Goal: Task Accomplishment & Management: Complete application form

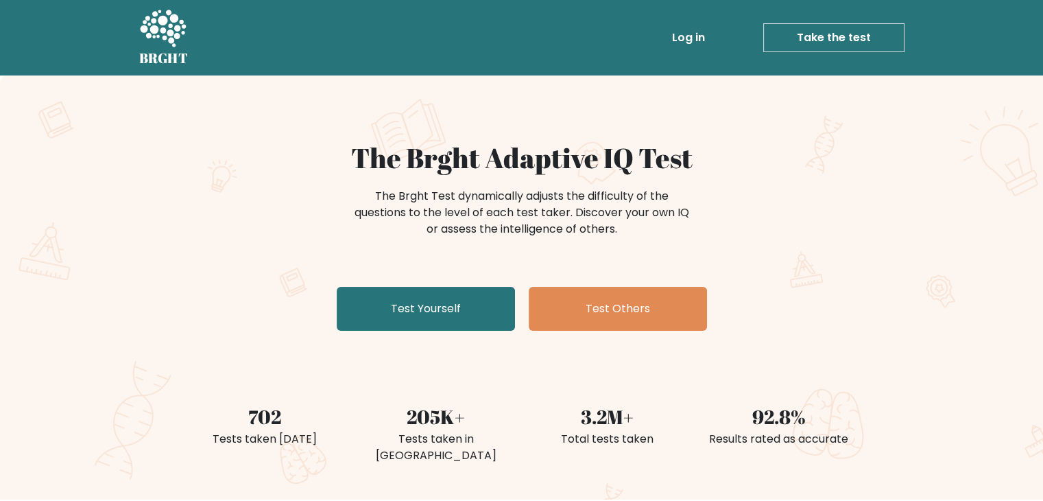
click at [826, 45] on link "Take the test" at bounding box center [833, 37] width 141 height 29
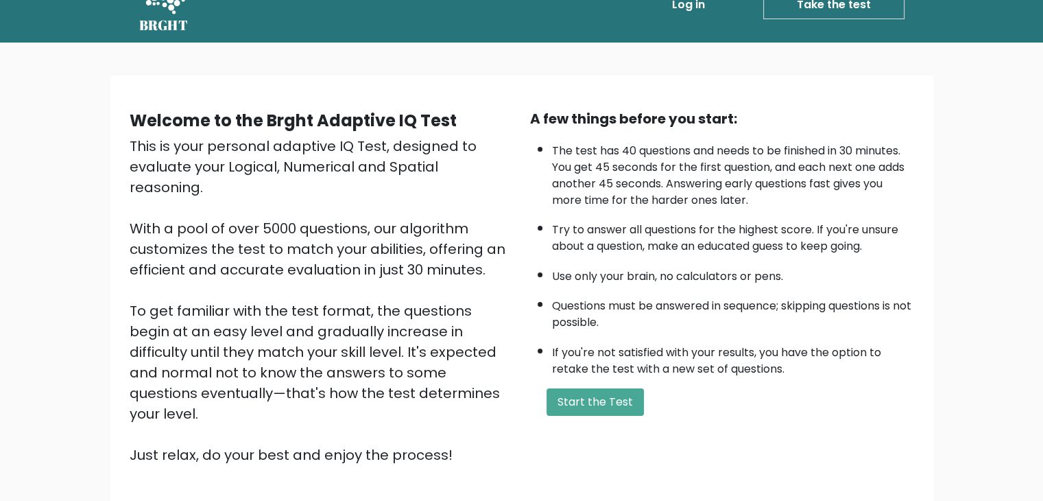
scroll to position [35, 0]
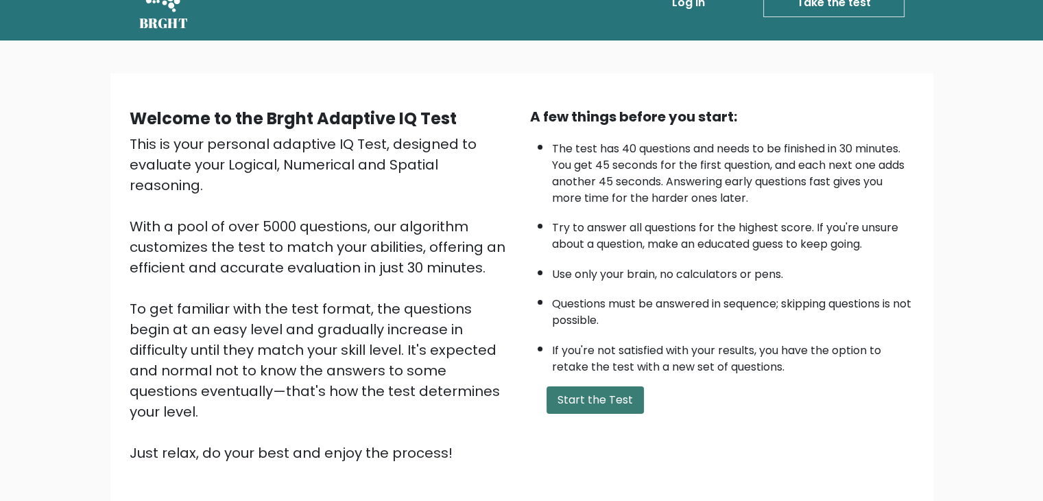
click at [607, 394] on button "Start the Test" at bounding box center [595, 399] width 97 height 27
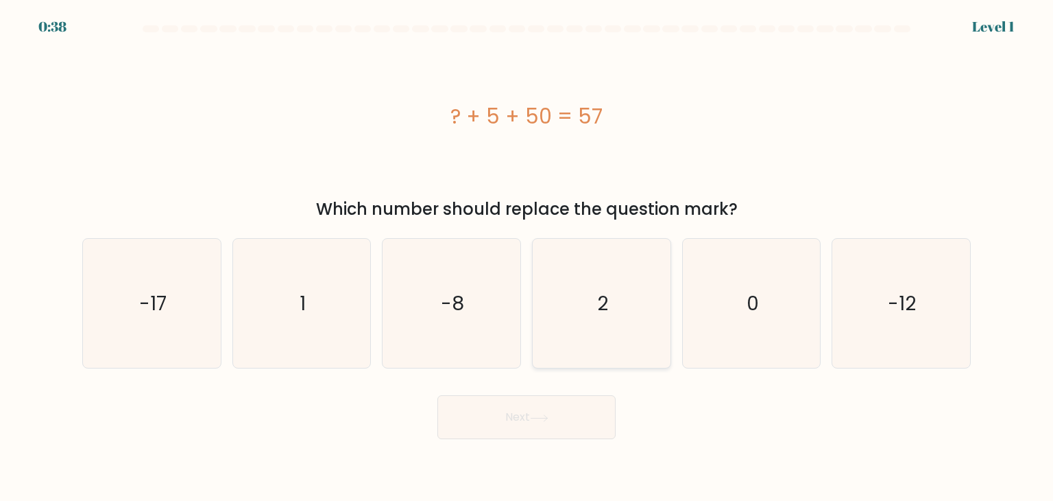
click at [568, 275] on icon "2" at bounding box center [601, 303] width 129 height 129
click at [527, 257] on input "d. 2" at bounding box center [527, 253] width 1 height 7
radio input "true"
click at [543, 425] on button "Next" at bounding box center [527, 417] width 178 height 44
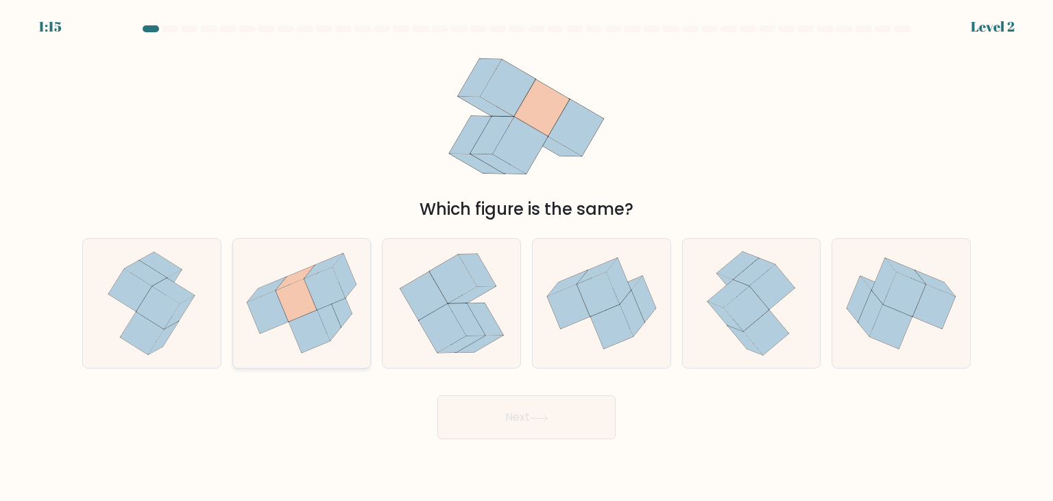
click at [283, 311] on icon at bounding box center [267, 312] width 41 height 43
click at [527, 257] on input "b." at bounding box center [527, 253] width 1 height 7
radio input "true"
click at [480, 418] on button "Next" at bounding box center [527, 417] width 178 height 44
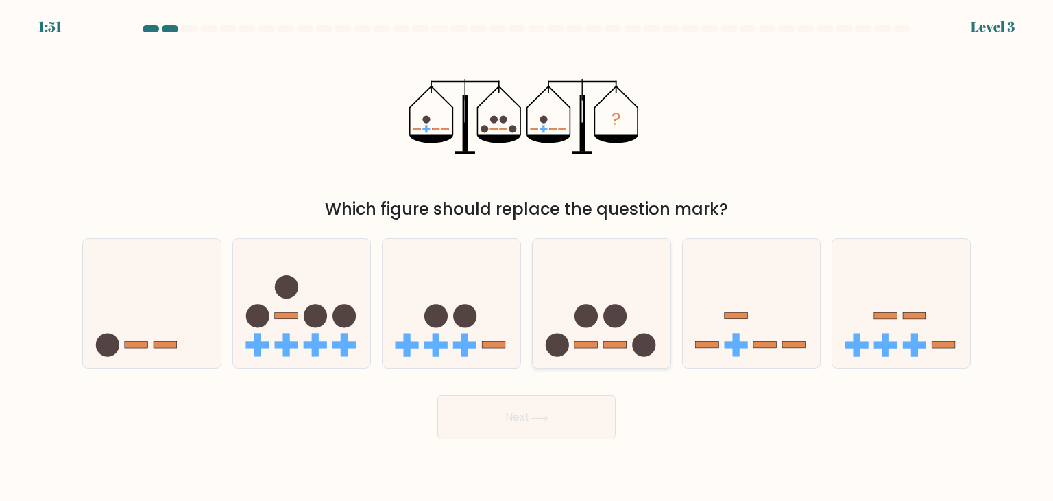
click at [593, 355] on icon at bounding box center [602, 303] width 138 height 114
click at [527, 257] on input "d." at bounding box center [527, 253] width 1 height 7
radio input "true"
click at [573, 420] on button "Next" at bounding box center [527, 417] width 178 height 44
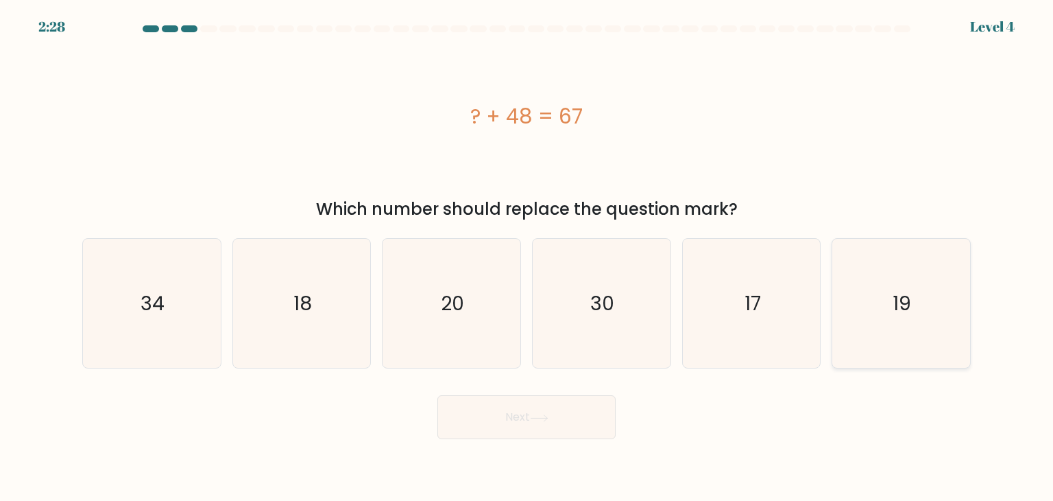
click at [900, 294] on text "19" at bounding box center [903, 302] width 19 height 27
click at [527, 257] on input "f. 19" at bounding box center [527, 253] width 1 height 7
radio input "true"
click at [528, 418] on button "Next" at bounding box center [527, 417] width 178 height 44
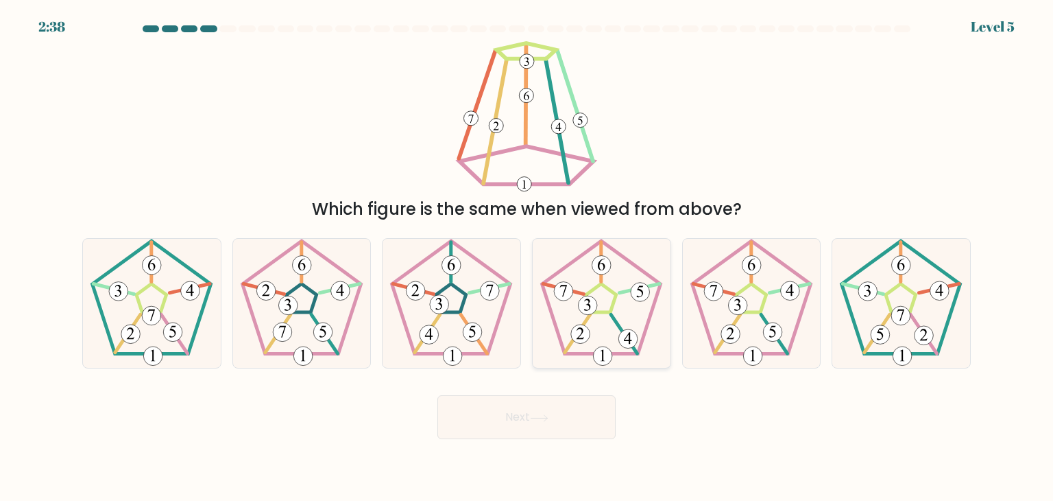
click at [630, 315] on icon at bounding box center [601, 303] width 129 height 129
click at [527, 257] on input "d." at bounding box center [527, 253] width 1 height 7
radio input "true"
click at [580, 416] on button "Next" at bounding box center [527, 417] width 178 height 44
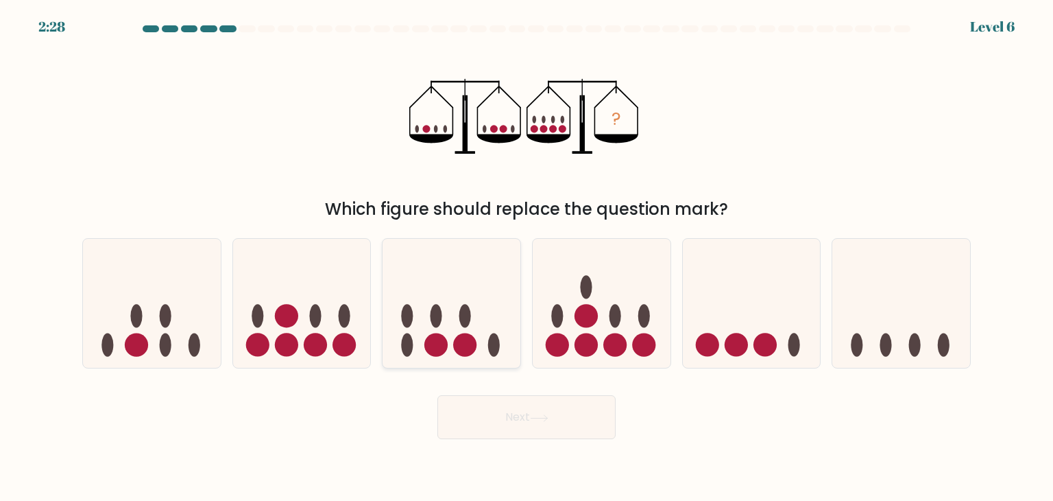
click at [461, 325] on icon at bounding box center [452, 303] width 138 height 114
click at [527, 257] on input "c." at bounding box center [527, 253] width 1 height 7
radio input "true"
click at [718, 336] on icon at bounding box center [752, 303] width 138 height 114
click at [527, 257] on input "e." at bounding box center [527, 253] width 1 height 7
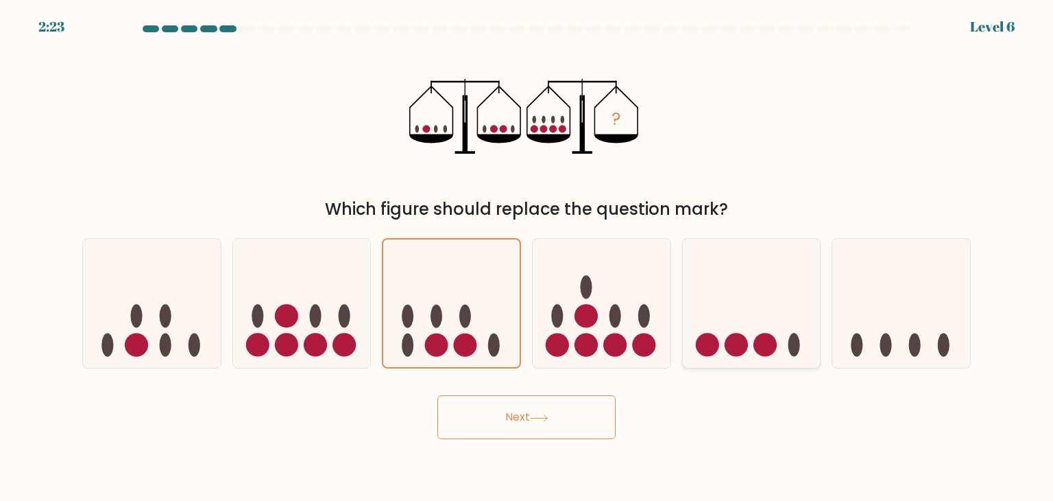
radio input "true"
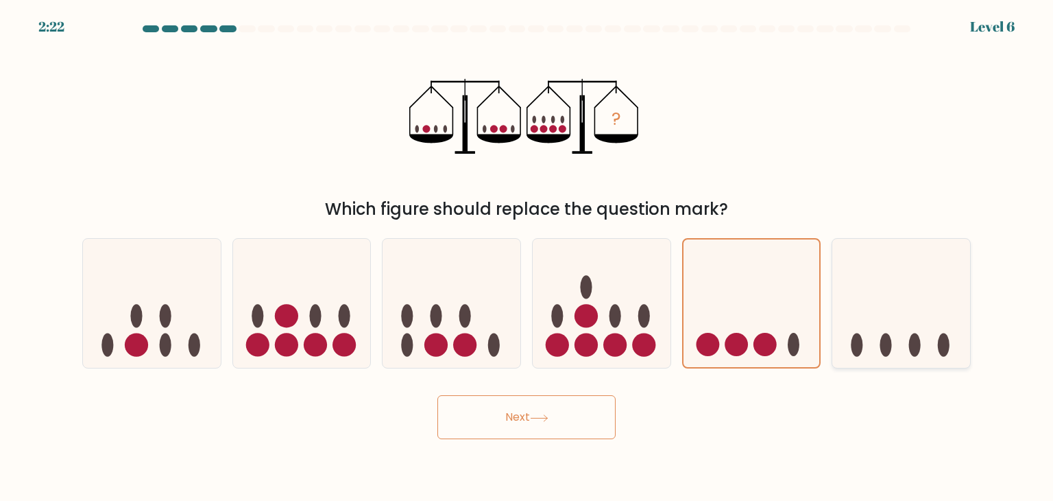
click at [833, 324] on icon at bounding box center [902, 303] width 138 height 114
click at [527, 257] on input "f." at bounding box center [527, 253] width 1 height 7
radio input "true"
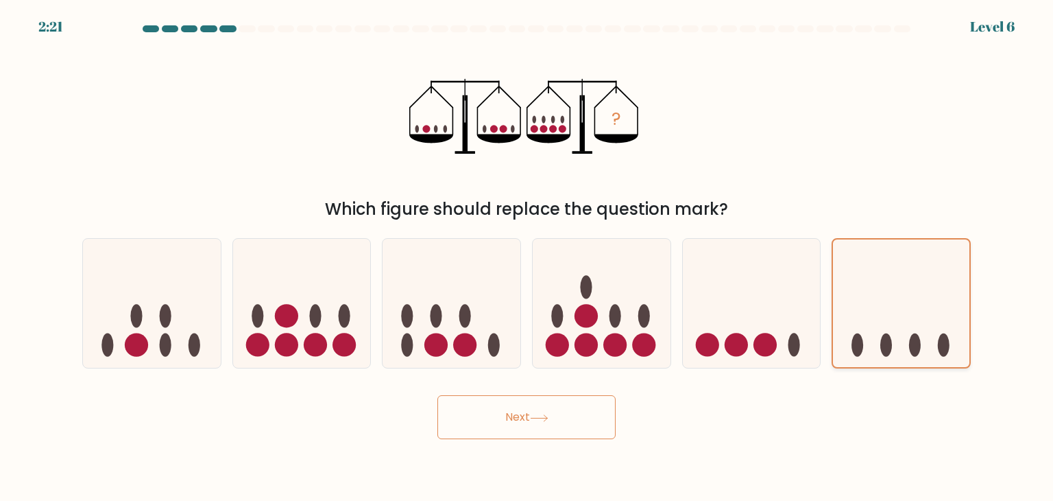
click at [833, 324] on icon at bounding box center [901, 303] width 136 height 113
click at [527, 257] on input "f." at bounding box center [527, 253] width 1 height 7
click at [573, 411] on button "Next" at bounding box center [527, 417] width 178 height 44
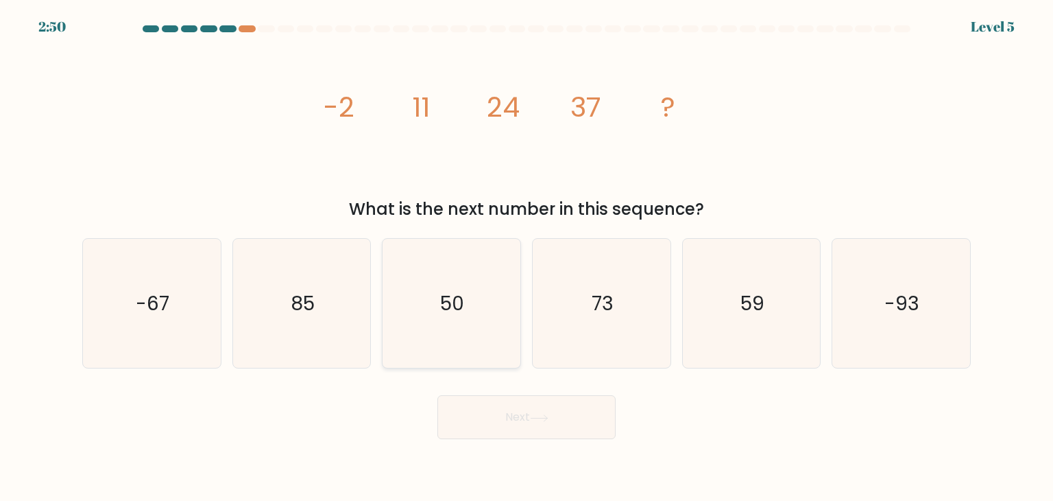
click at [476, 325] on icon "50" at bounding box center [451, 303] width 129 height 129
click at [527, 257] on input "c. 50" at bounding box center [527, 253] width 1 height 7
radio input "true"
click at [513, 410] on button "Next" at bounding box center [527, 417] width 178 height 44
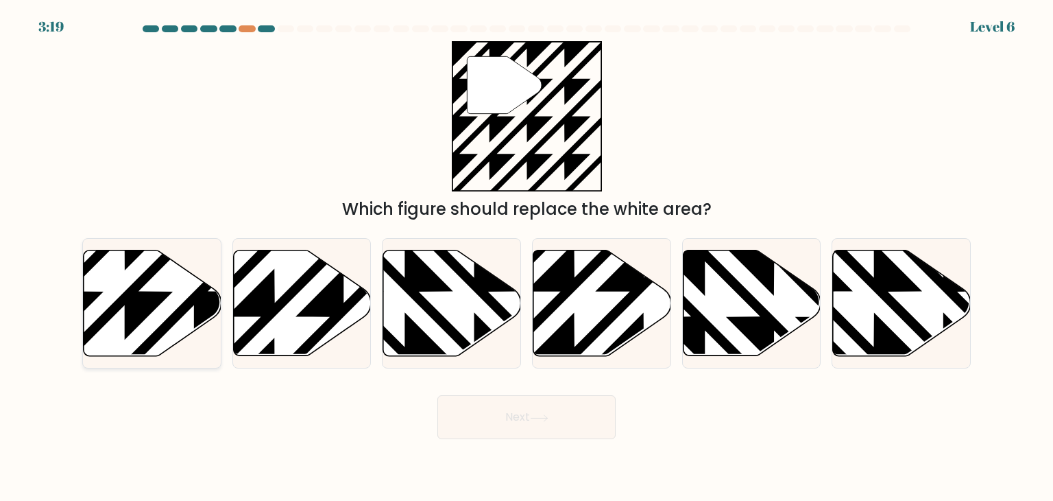
click at [171, 302] on icon at bounding box center [153, 303] width 138 height 106
click at [527, 257] on input "a." at bounding box center [527, 253] width 1 height 7
radio input "true"
click at [477, 418] on button "Next" at bounding box center [527, 417] width 178 height 44
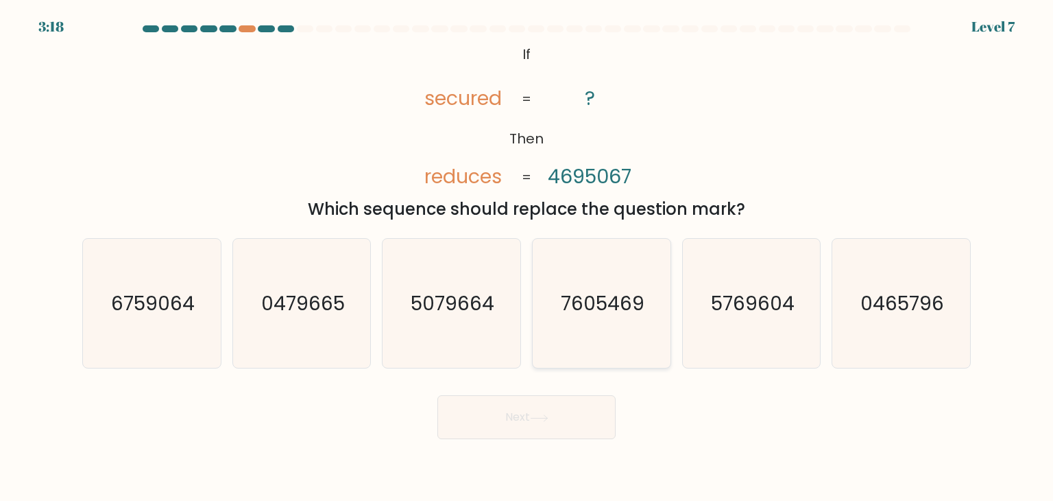
click at [575, 278] on icon "7605469" at bounding box center [601, 303] width 129 height 129
click at [527, 257] on input "d. 7605469" at bounding box center [527, 253] width 1 height 7
radio input "true"
click at [529, 437] on button "Next" at bounding box center [527, 417] width 178 height 44
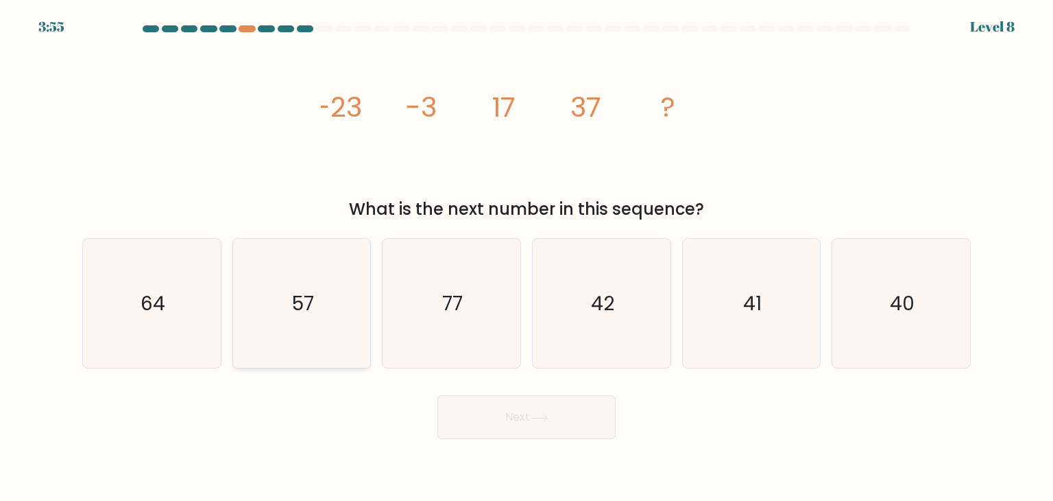
click at [350, 313] on icon "57" at bounding box center [301, 303] width 129 height 129
click at [527, 257] on input "b. 57" at bounding box center [527, 253] width 1 height 7
radio input "true"
click at [531, 438] on button "Next" at bounding box center [527, 417] width 178 height 44
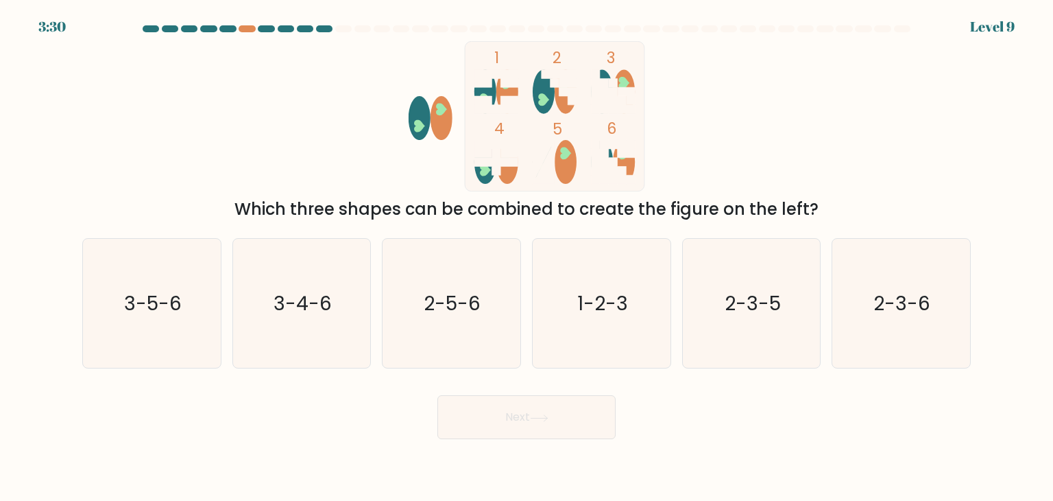
click at [577, 135] on rect at bounding box center [555, 116] width 180 height 150
click at [914, 278] on icon "2-3-6" at bounding box center [901, 303] width 129 height 129
click at [527, 257] on input "f. 2-3-6" at bounding box center [527, 253] width 1 height 7
radio input "true"
click at [589, 412] on button "Next" at bounding box center [527, 417] width 178 height 44
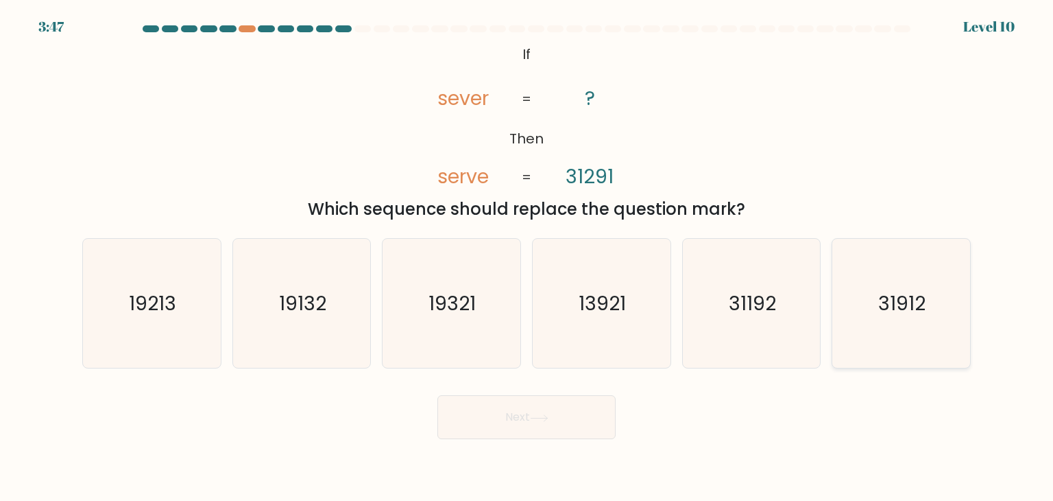
click at [881, 309] on text "31912" at bounding box center [902, 302] width 47 height 27
click at [527, 257] on input "f. 31912" at bounding box center [527, 253] width 1 height 7
radio input "true"
click at [562, 418] on button "Next" at bounding box center [527, 417] width 178 height 44
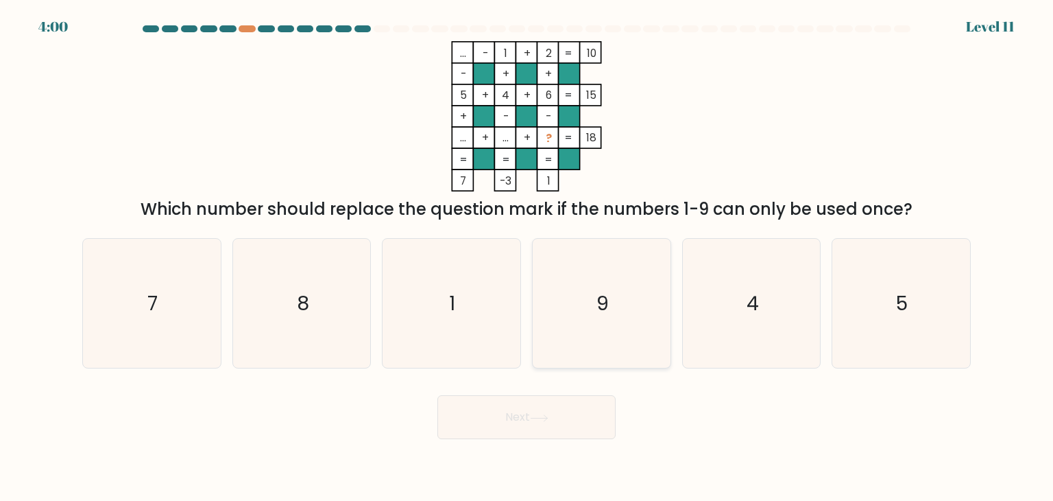
click at [610, 311] on icon "9" at bounding box center [601, 303] width 129 height 129
click at [527, 257] on input "d. 9" at bounding box center [527, 253] width 1 height 7
radio input "true"
click at [199, 296] on icon "7" at bounding box center [151, 303] width 129 height 129
click at [527, 257] on input "a. 7" at bounding box center [527, 253] width 1 height 7
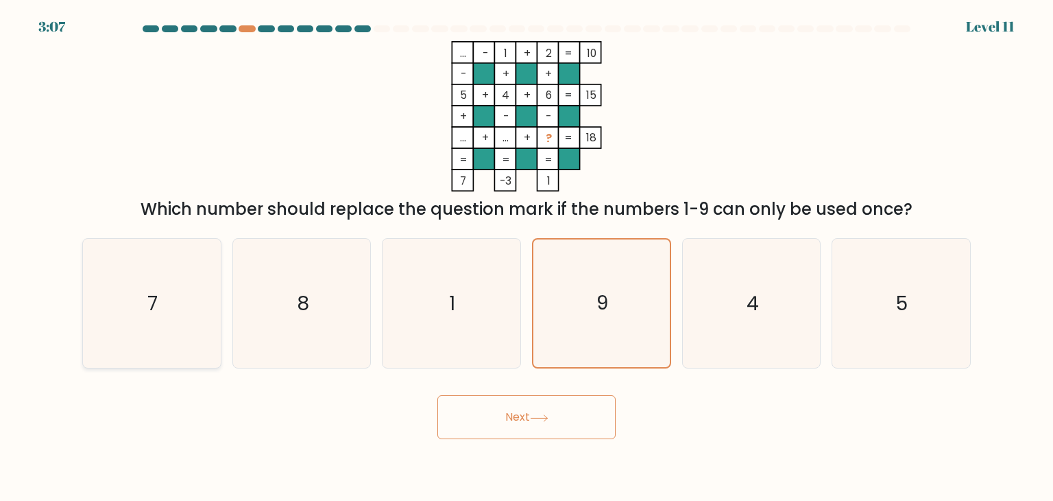
radio input "true"
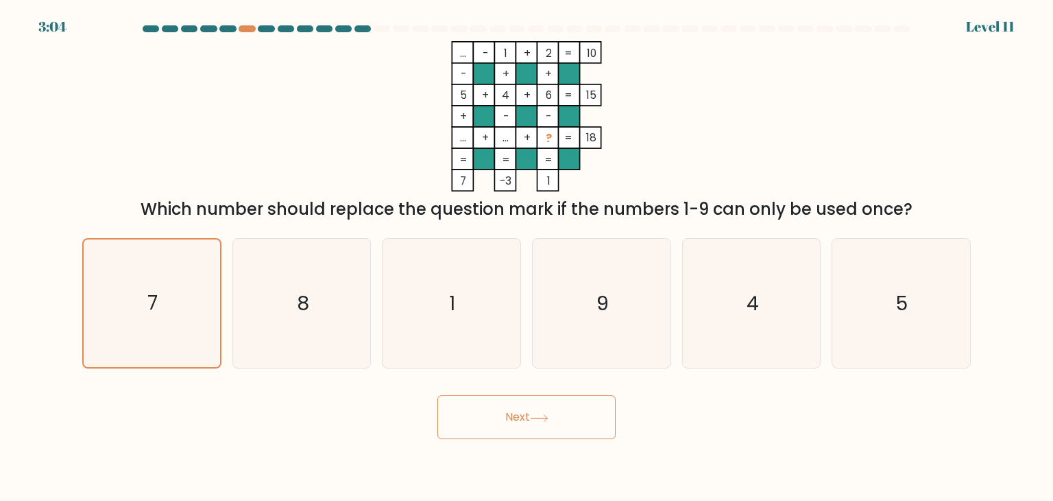
click at [514, 412] on button "Next" at bounding box center [527, 417] width 178 height 44
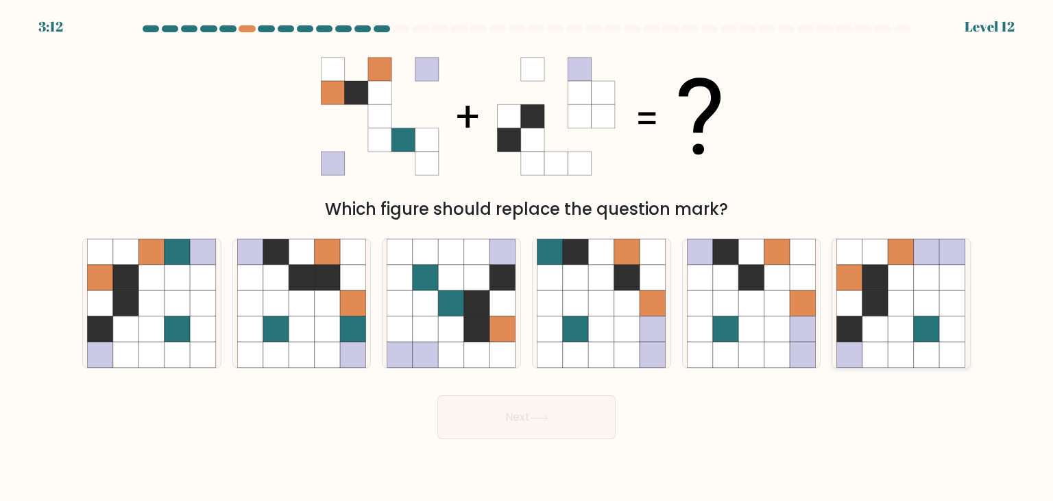
click at [871, 313] on icon at bounding box center [876, 303] width 26 height 26
click at [527, 257] on input "f." at bounding box center [527, 253] width 1 height 7
radio input "true"
click at [490, 418] on button "Next" at bounding box center [527, 417] width 178 height 44
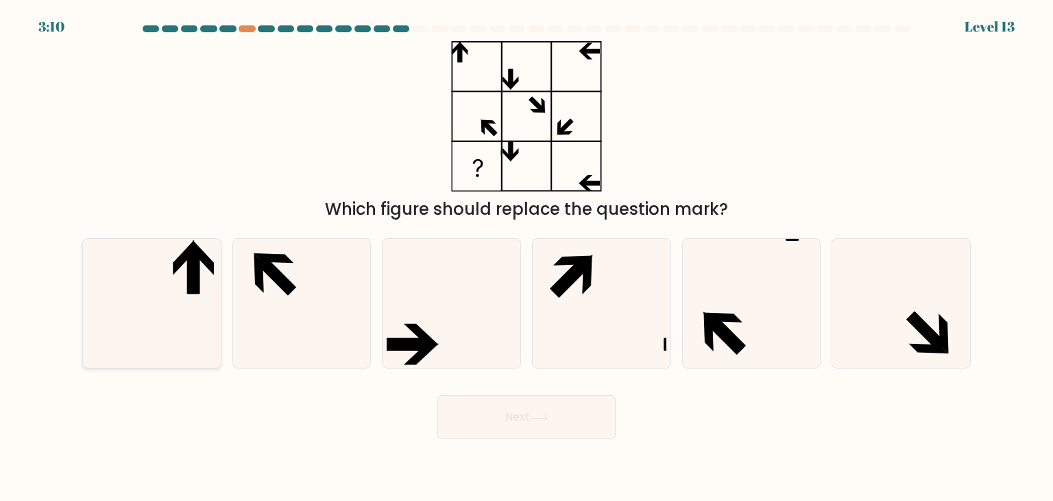
click at [184, 281] on icon at bounding box center [151, 303] width 129 height 129
click at [527, 257] on input "a." at bounding box center [527, 253] width 1 height 7
radio input "true"
click at [480, 405] on button "Next" at bounding box center [527, 417] width 178 height 44
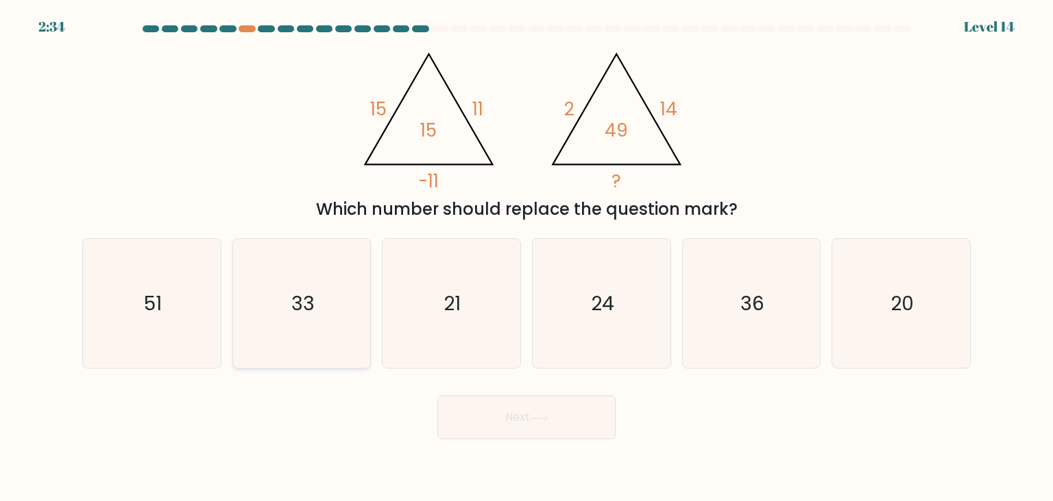
click at [348, 267] on icon "33" at bounding box center [301, 303] width 129 height 129
click at [527, 257] on input "b. 33" at bounding box center [527, 253] width 1 height 7
radio input "true"
click at [518, 409] on button "Next" at bounding box center [527, 417] width 178 height 44
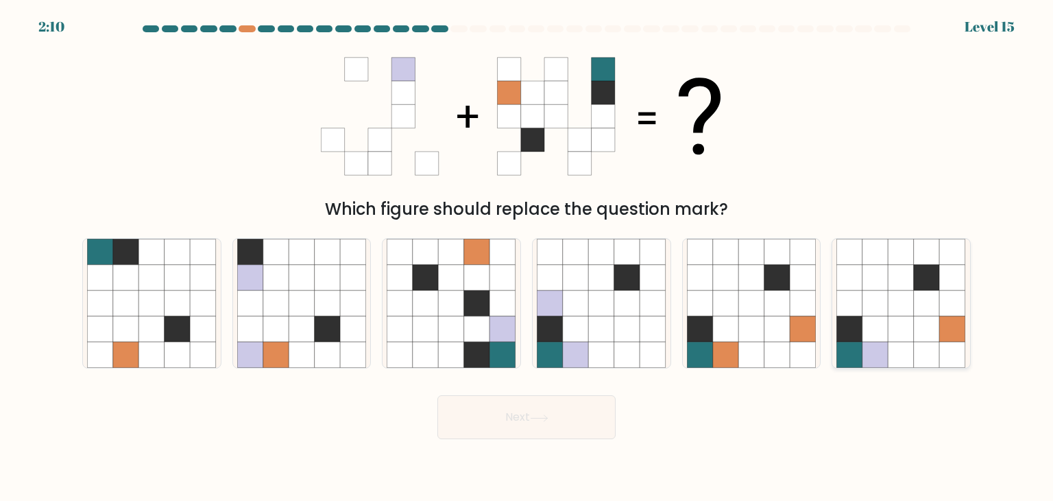
click at [917, 318] on icon at bounding box center [927, 329] width 26 height 26
click at [527, 257] on input "f." at bounding box center [527, 253] width 1 height 7
radio input "true"
click at [611, 412] on button "Next" at bounding box center [527, 417] width 178 height 44
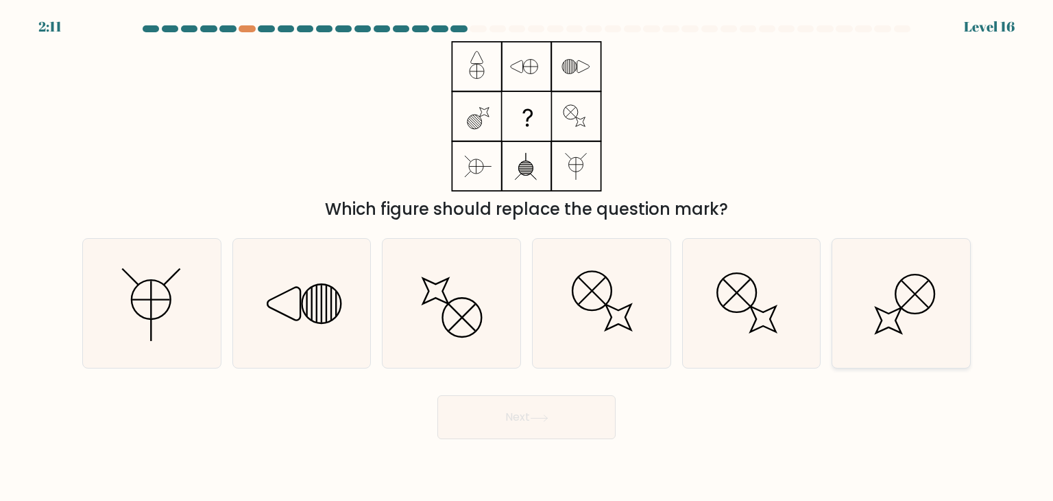
click at [858, 278] on icon at bounding box center [901, 303] width 129 height 129
click at [527, 257] on input "f." at bounding box center [527, 253] width 1 height 7
radio input "true"
click at [543, 413] on button "Next" at bounding box center [527, 417] width 178 height 44
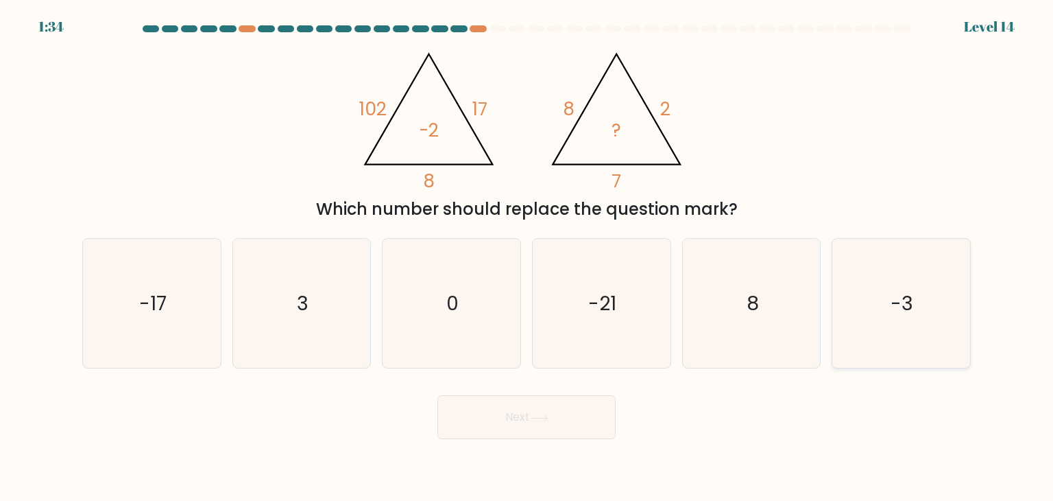
click at [911, 254] on icon "-3" at bounding box center [901, 303] width 129 height 129
click at [527, 254] on input "f. -3" at bounding box center [527, 253] width 1 height 7
radio input "true"
click at [564, 430] on button "Next" at bounding box center [527, 417] width 178 height 44
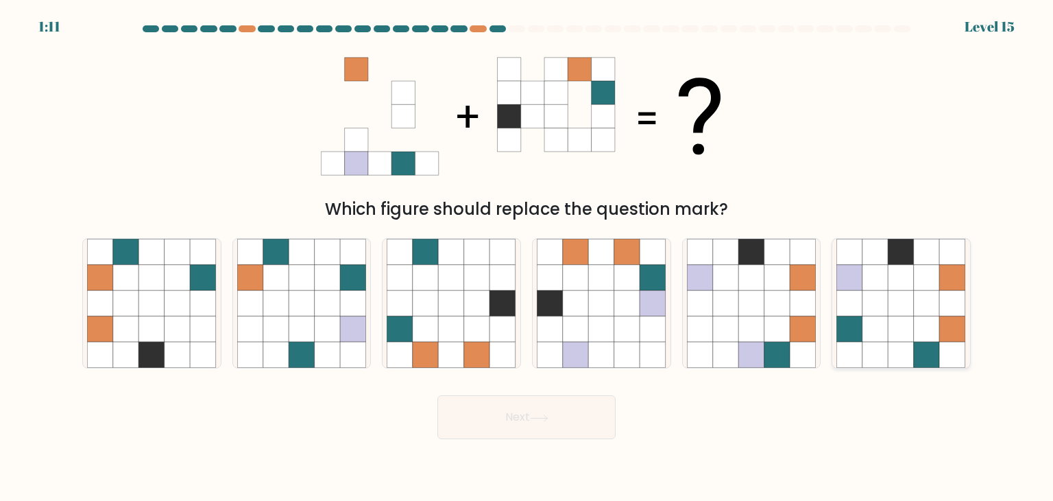
click at [861, 321] on icon at bounding box center [850, 329] width 26 height 26
click at [527, 257] on input "f." at bounding box center [527, 253] width 1 height 7
radio input "true"
click at [566, 435] on button "Next" at bounding box center [527, 417] width 178 height 44
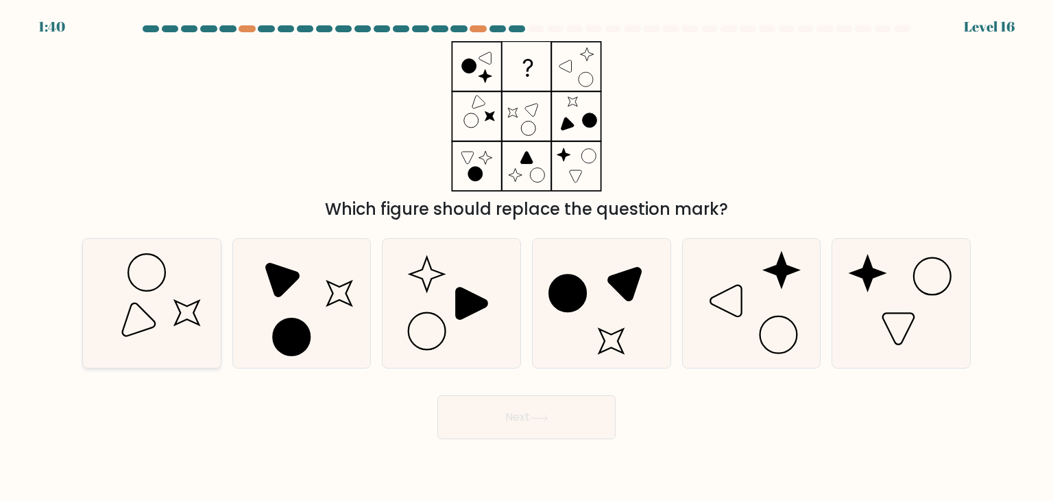
click at [182, 283] on icon at bounding box center [151, 303] width 129 height 129
click at [527, 257] on input "a." at bounding box center [527, 253] width 1 height 7
radio input "true"
click at [505, 410] on button "Next" at bounding box center [527, 417] width 178 height 44
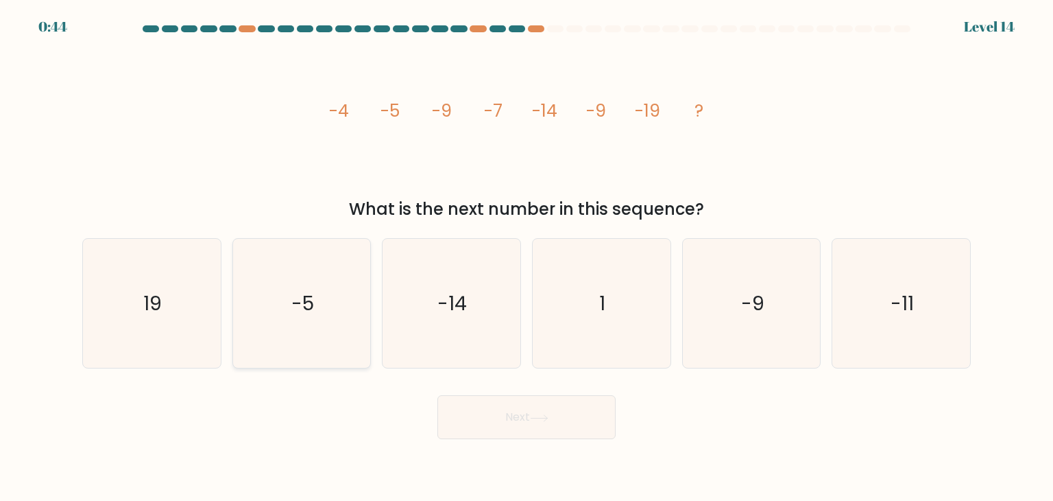
click at [313, 266] on icon "-5" at bounding box center [301, 303] width 129 height 129
click at [527, 257] on input "b. -5" at bounding box center [527, 253] width 1 height 7
radio input "true"
click at [579, 420] on button "Next" at bounding box center [527, 417] width 178 height 44
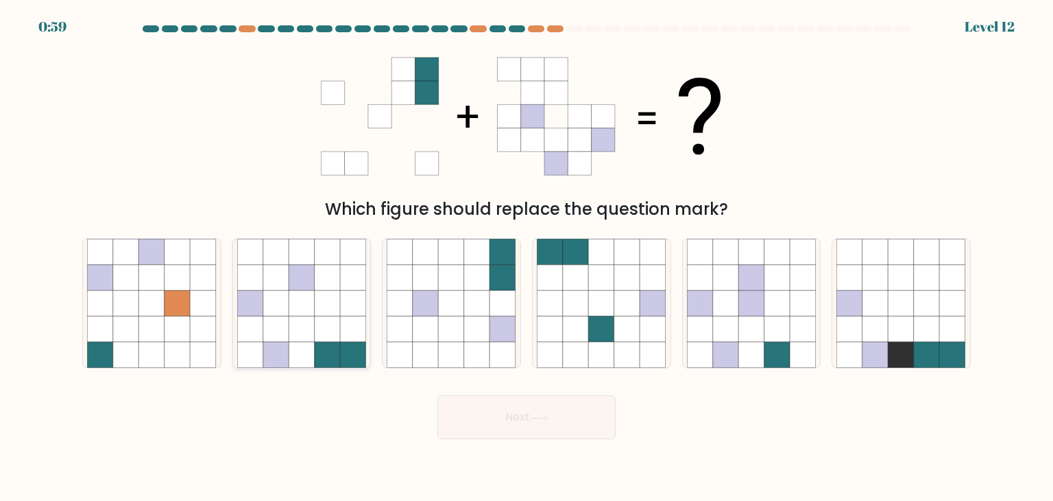
click at [299, 289] on icon at bounding box center [302, 278] width 26 height 26
click at [527, 257] on input "b." at bounding box center [527, 253] width 1 height 7
radio input "true"
click at [500, 421] on button "Next" at bounding box center [527, 417] width 178 height 44
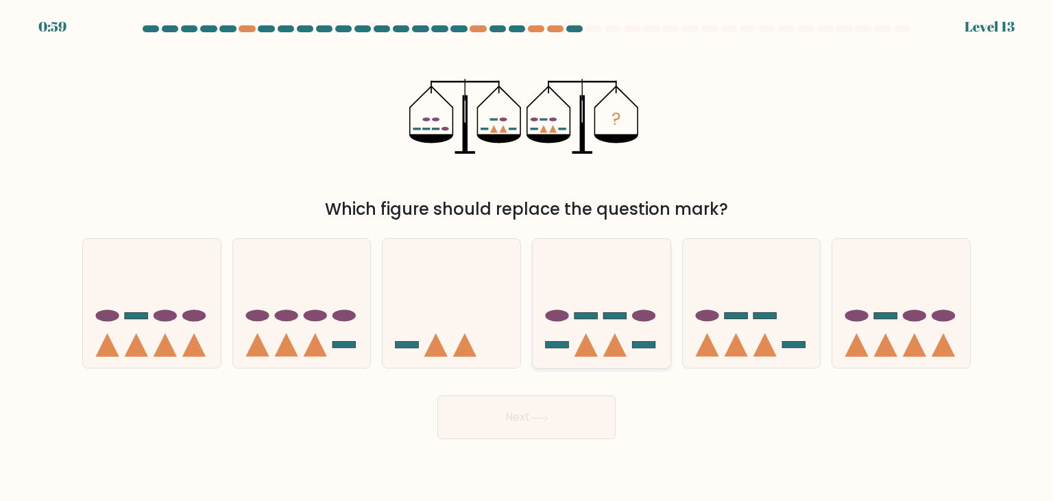
click at [630, 339] on icon at bounding box center [602, 303] width 138 height 114
click at [527, 257] on input "d." at bounding box center [527, 253] width 1 height 7
radio input "true"
click at [591, 414] on button "Next" at bounding box center [527, 417] width 178 height 44
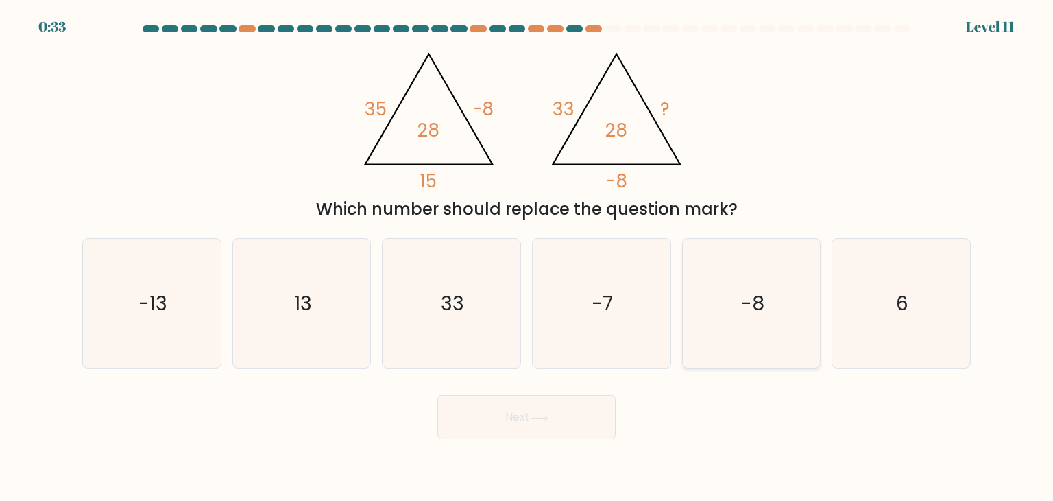
click at [732, 326] on icon "-8" at bounding box center [751, 303] width 129 height 129
click at [527, 257] on input "e. -8" at bounding box center [527, 253] width 1 height 7
radio input "true"
click at [585, 425] on button "Next" at bounding box center [527, 417] width 178 height 44
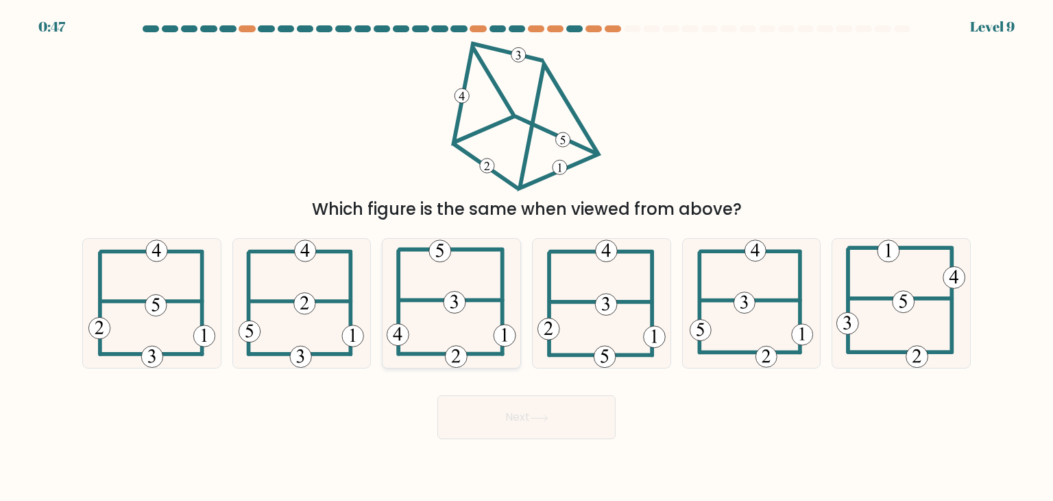
click at [499, 300] on 406 at bounding box center [451, 300] width 103 height 0
click at [527, 257] on input "c." at bounding box center [527, 253] width 1 height 7
radio input "true"
click at [507, 398] on button "Next" at bounding box center [527, 417] width 178 height 44
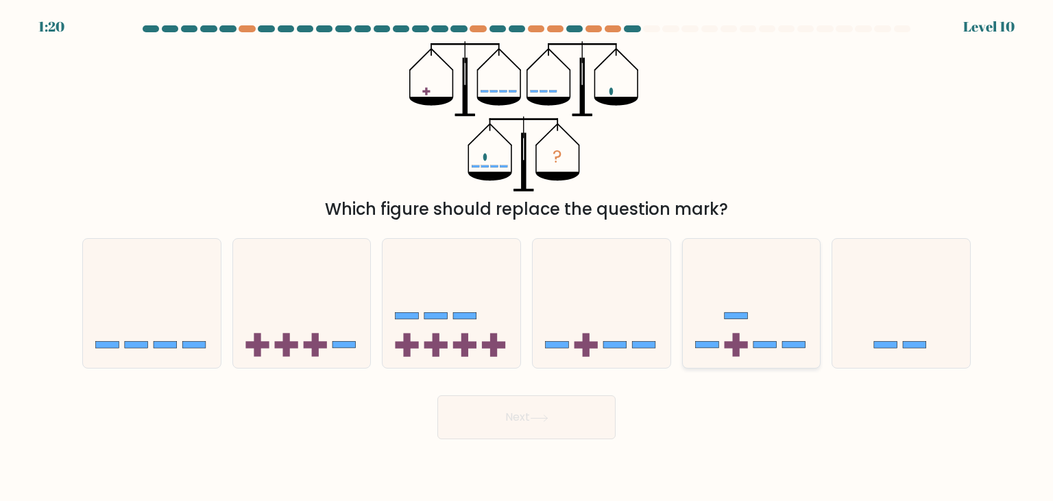
click at [753, 278] on icon at bounding box center [752, 303] width 138 height 114
click at [527, 257] on input "e." at bounding box center [527, 253] width 1 height 7
radio input "true"
click at [588, 425] on button "Next" at bounding box center [527, 417] width 178 height 44
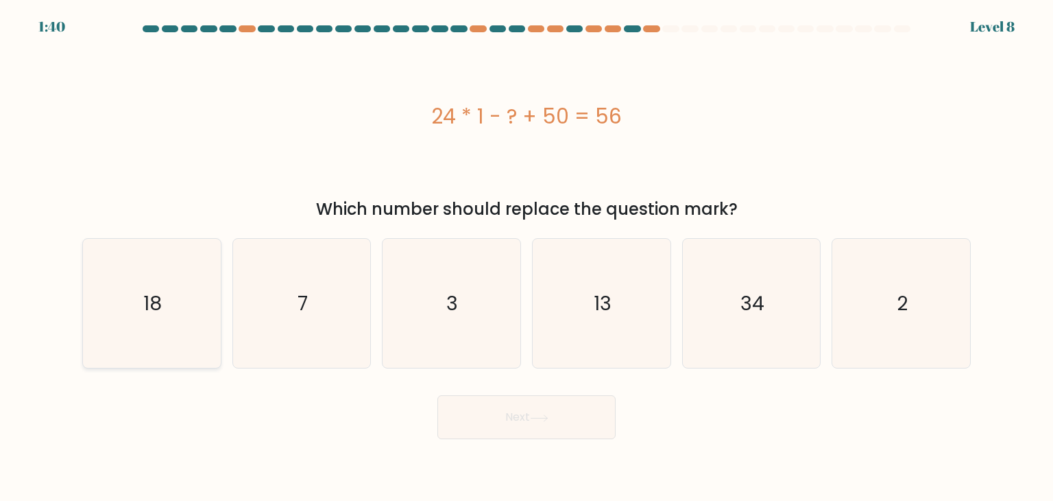
click at [209, 313] on icon "18" at bounding box center [151, 303] width 129 height 129
click at [527, 257] on input "a. 18" at bounding box center [527, 253] width 1 height 7
radio input "true"
click at [486, 431] on button "Next" at bounding box center [527, 417] width 178 height 44
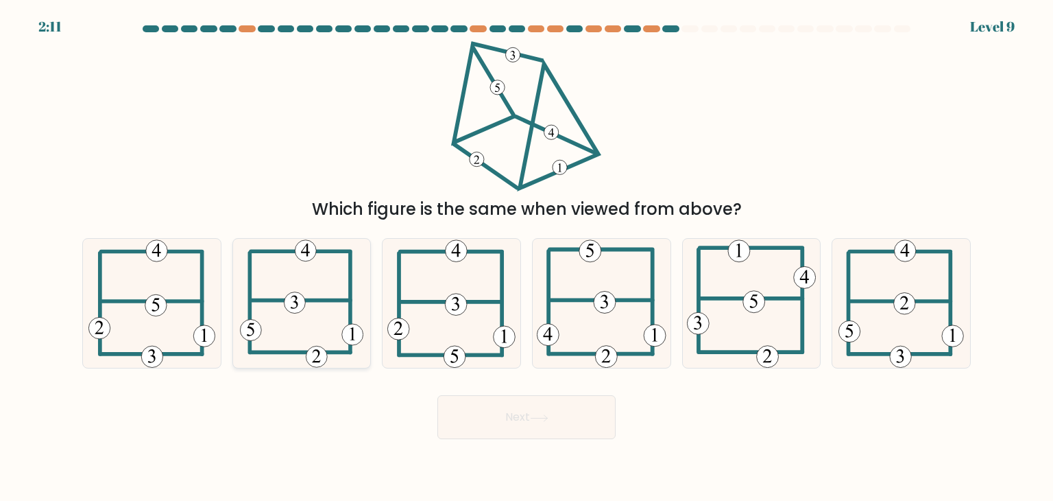
click at [246, 313] on icon at bounding box center [302, 303] width 124 height 129
click at [527, 257] on input "b." at bounding box center [527, 253] width 1 height 7
radio input "true"
click at [543, 414] on icon at bounding box center [539, 418] width 19 height 8
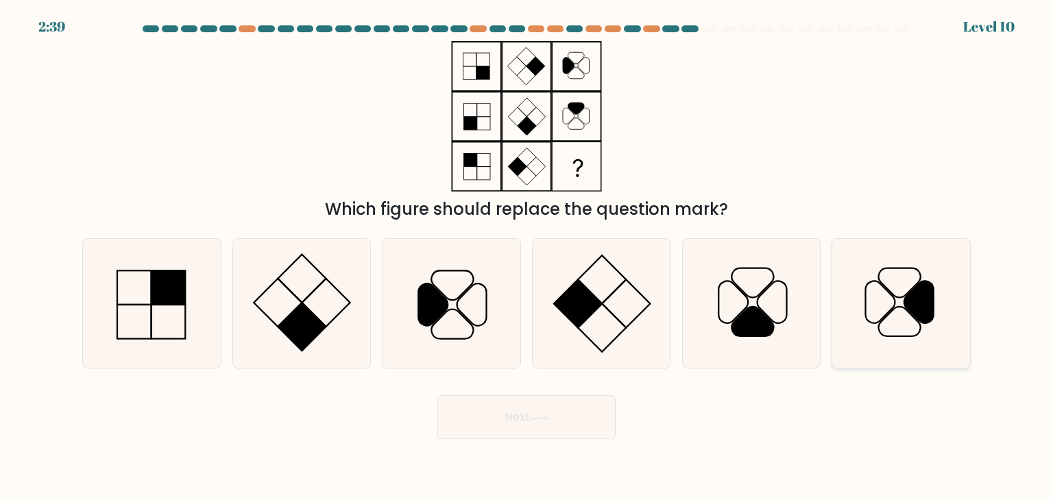
click at [916, 310] on icon at bounding box center [919, 302] width 29 height 42
click at [527, 257] on input "f." at bounding box center [527, 253] width 1 height 7
radio input "true"
click at [575, 439] on body "2:38 Level 10" at bounding box center [526, 250] width 1053 height 501
click at [587, 425] on button "Next" at bounding box center [527, 417] width 178 height 44
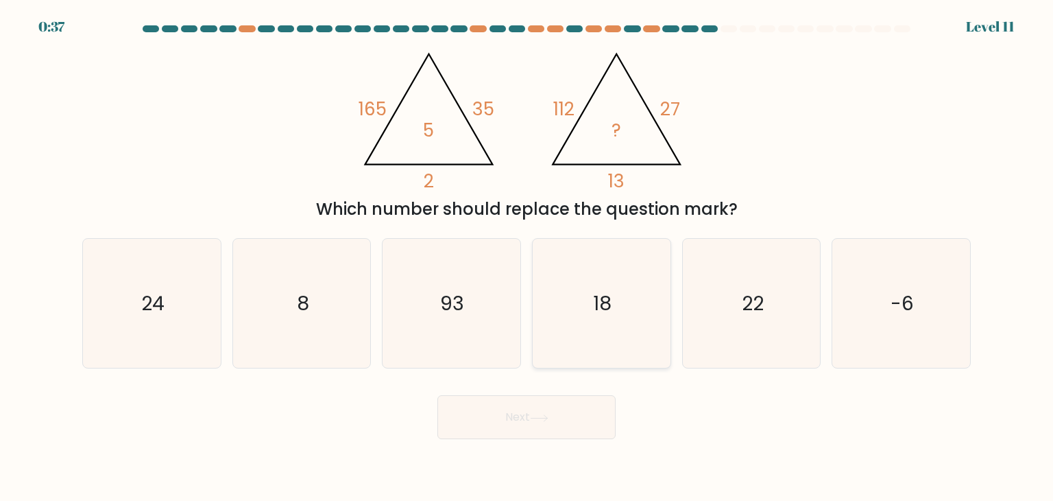
click at [628, 257] on icon "18" at bounding box center [601, 303] width 129 height 129
click at [527, 257] on input "d. 18" at bounding box center [527, 253] width 1 height 7
radio input "true"
click at [579, 418] on button "Next" at bounding box center [527, 417] width 178 height 44
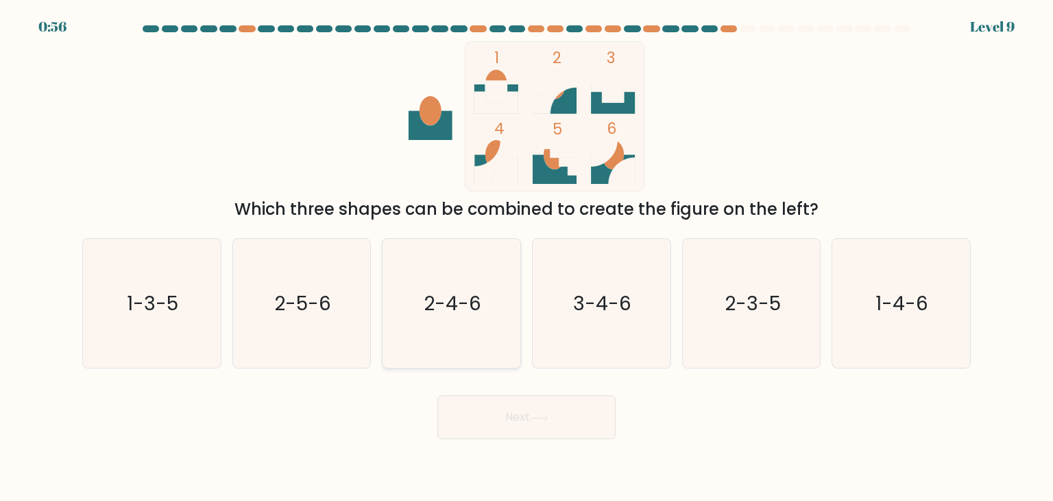
click at [486, 287] on icon "2-4-6" at bounding box center [451, 303] width 129 height 129
click at [527, 257] on input "c. 2-4-6" at bounding box center [527, 253] width 1 height 7
radio input "true"
click at [510, 404] on button "Next" at bounding box center [527, 417] width 178 height 44
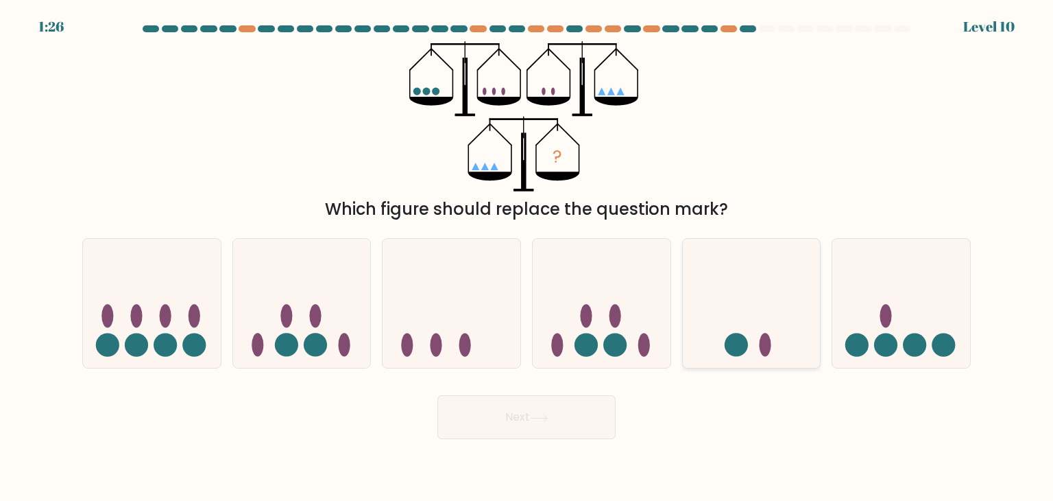
click at [796, 324] on icon at bounding box center [752, 303] width 138 height 114
click at [527, 257] on input "e." at bounding box center [527, 253] width 1 height 7
radio input "true"
click at [574, 398] on button "Next" at bounding box center [527, 417] width 178 height 44
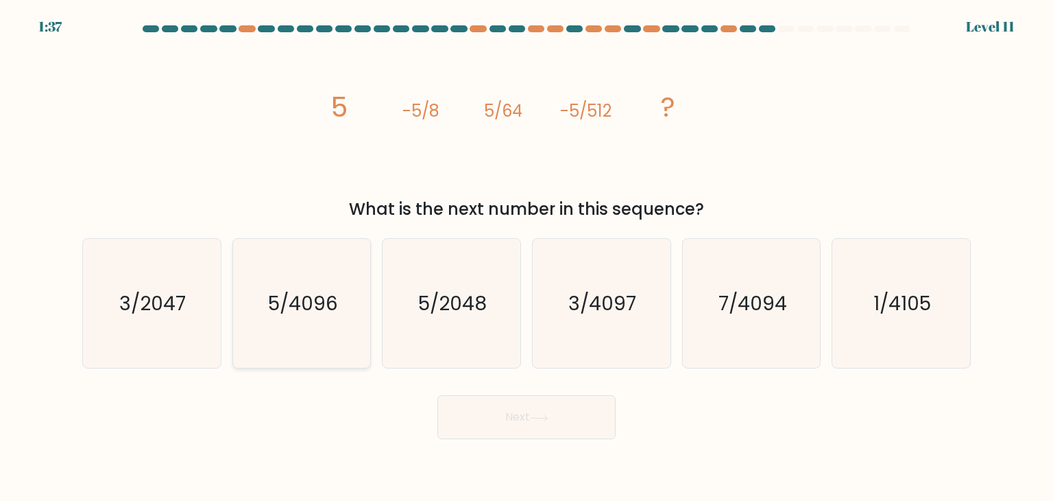
click at [321, 317] on icon "5/4096" at bounding box center [301, 303] width 129 height 129
click at [527, 257] on input "b. 5/4096" at bounding box center [527, 253] width 1 height 7
radio input "true"
click at [512, 429] on button "Next" at bounding box center [527, 417] width 178 height 44
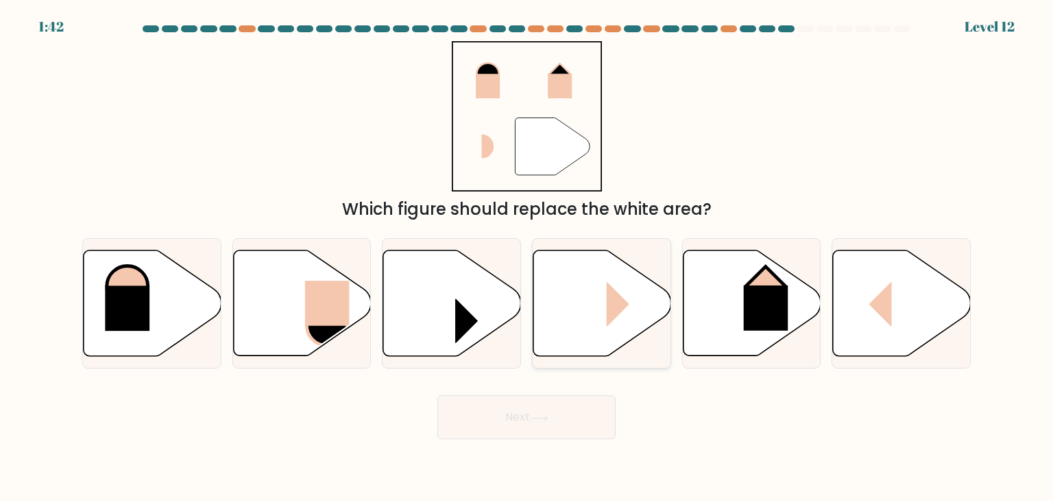
click at [625, 317] on rect at bounding box center [630, 303] width 46 height 45
click at [527, 257] on input "d." at bounding box center [527, 253] width 1 height 7
radio input "true"
click at [579, 408] on button "Next" at bounding box center [527, 417] width 178 height 44
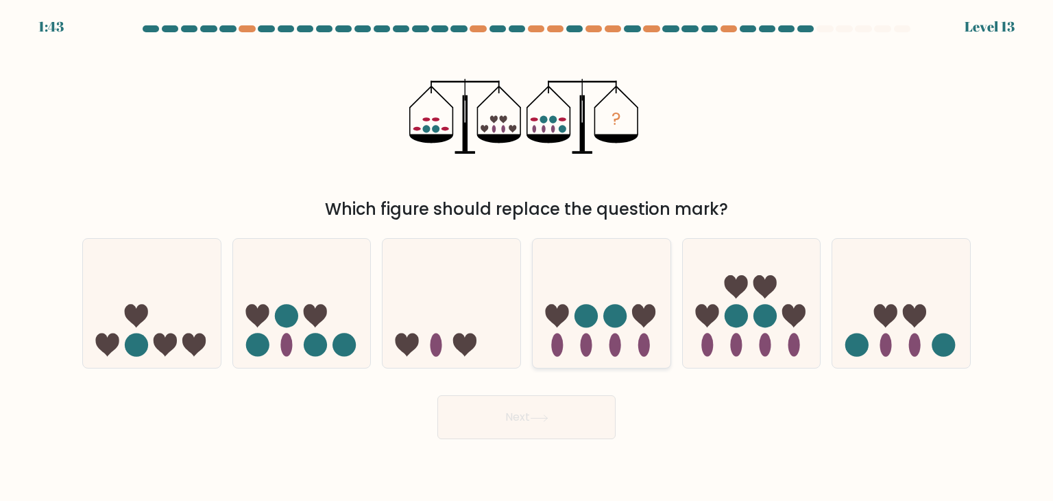
click at [617, 339] on ellipse at bounding box center [616, 344] width 12 height 23
click at [527, 257] on input "d." at bounding box center [527, 253] width 1 height 7
radio input "true"
click at [585, 407] on button "Next" at bounding box center [527, 417] width 178 height 44
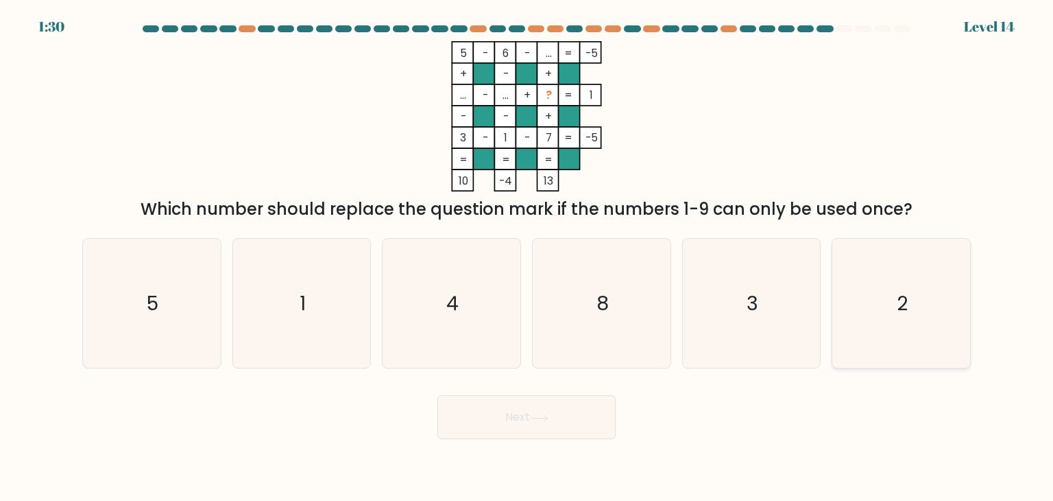
click at [847, 307] on icon "2" at bounding box center [901, 303] width 129 height 129
click at [527, 257] on input "f. 2" at bounding box center [527, 253] width 1 height 7
radio input "true"
click at [615, 412] on button "Next" at bounding box center [527, 417] width 178 height 44
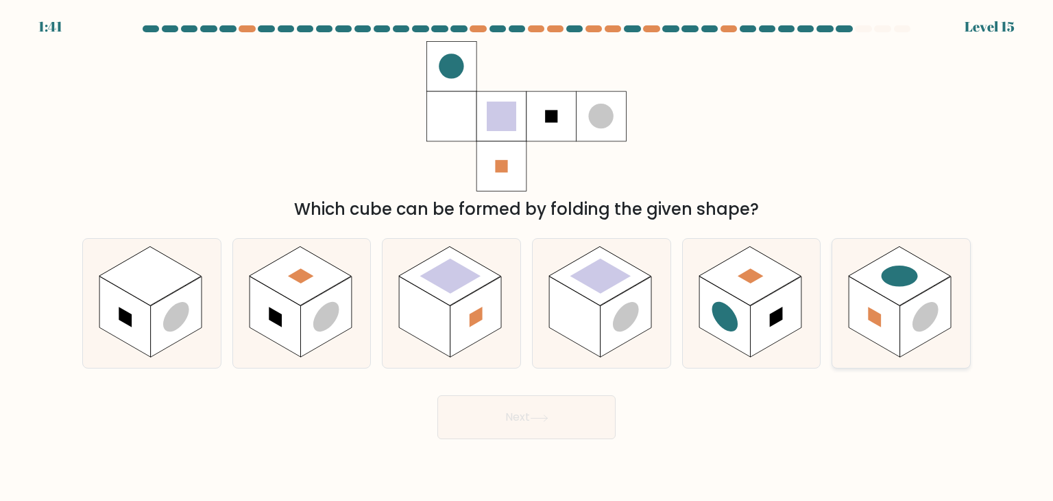
click at [911, 317] on rect at bounding box center [925, 316] width 51 height 81
click at [527, 257] on input "f." at bounding box center [527, 253] width 1 height 7
radio input "true"
click at [586, 423] on button "Next" at bounding box center [527, 417] width 178 height 44
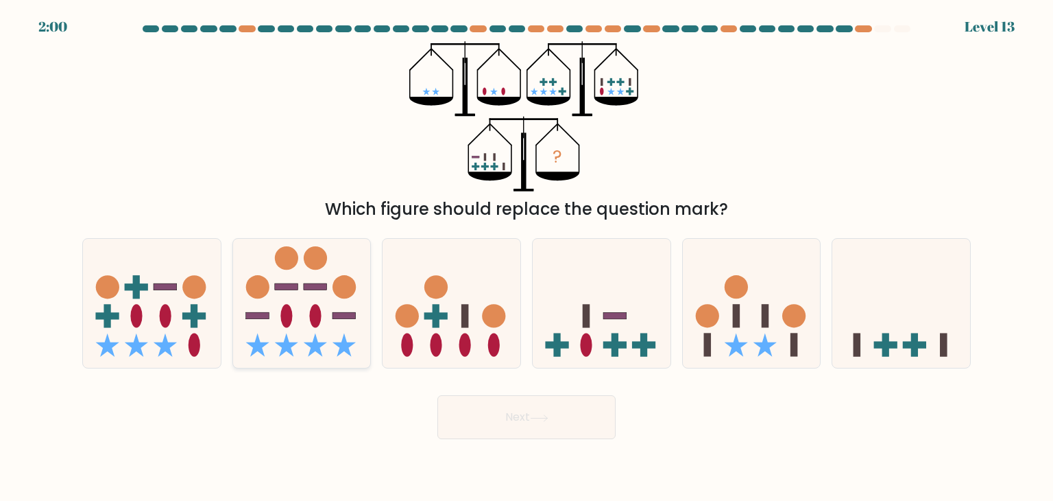
click at [333, 272] on icon at bounding box center [302, 303] width 138 height 114
click at [527, 257] on input "b." at bounding box center [527, 253] width 1 height 7
radio input "true"
click at [582, 421] on button "Next" at bounding box center [527, 417] width 178 height 44
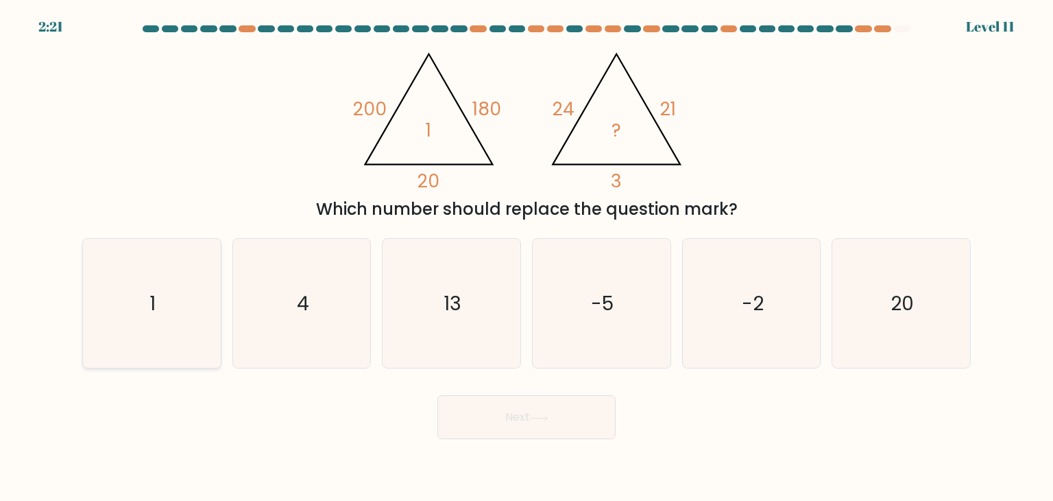
click at [131, 282] on icon "1" at bounding box center [151, 303] width 129 height 129
click at [527, 257] on input "a. 1" at bounding box center [527, 253] width 1 height 7
radio input "true"
click at [499, 409] on button "Next" at bounding box center [527, 417] width 178 height 44
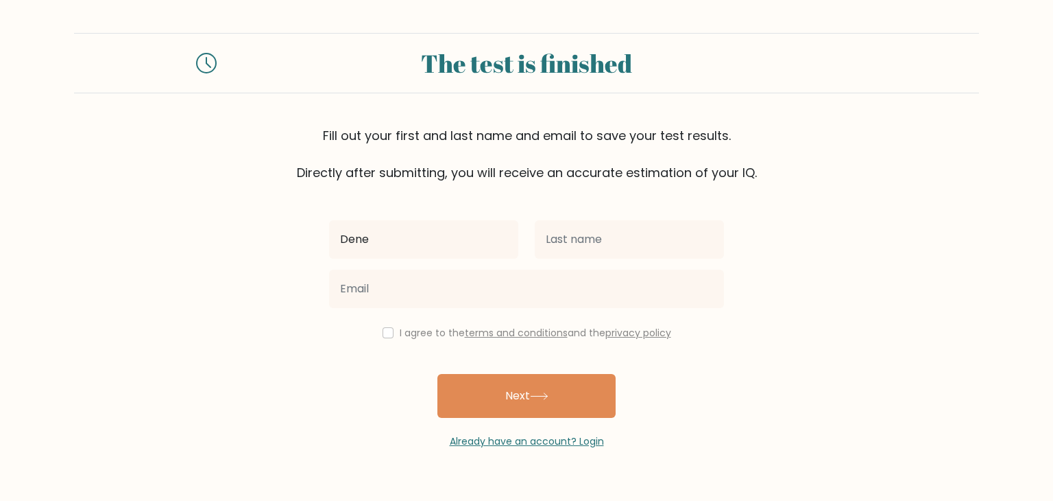
type input "[PERSON_NAME]"
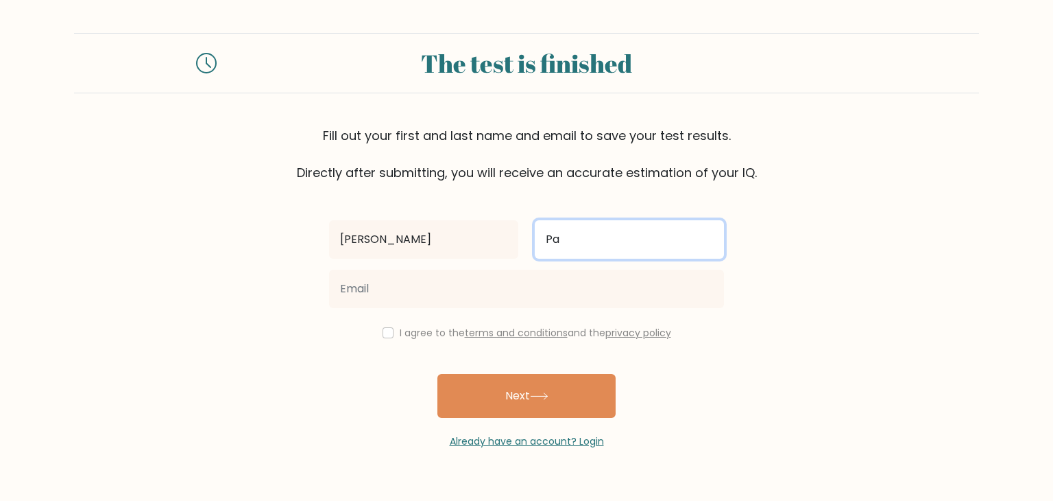
type input "Pañares"
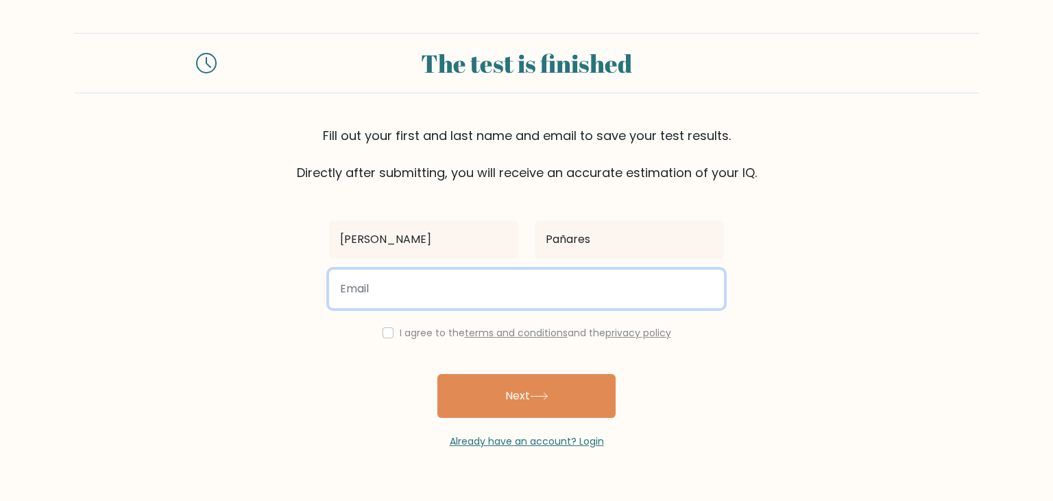
click at [617, 285] on input "email" at bounding box center [526, 289] width 395 height 38
type input "[EMAIL_ADDRESS][DOMAIN_NAME]"
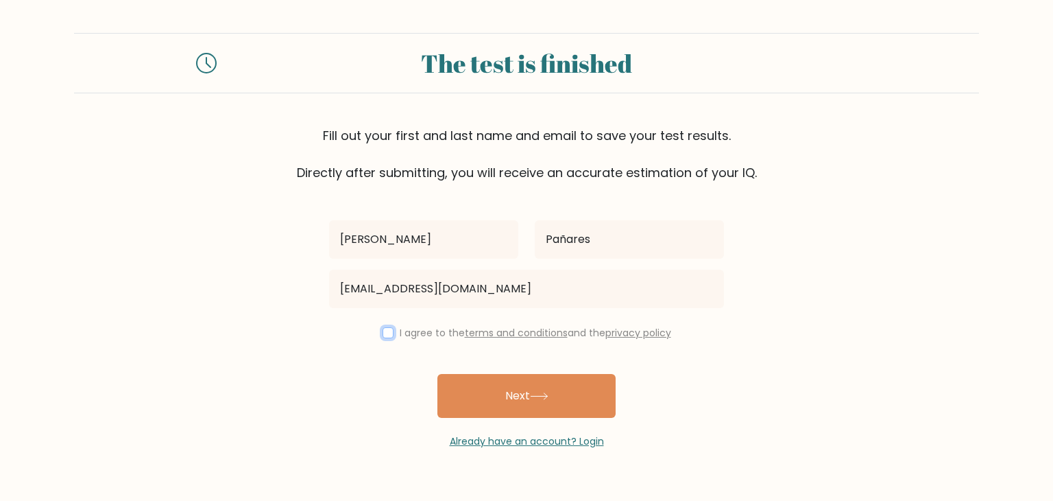
click at [383, 336] on input "checkbox" at bounding box center [388, 332] width 11 height 11
checkbox input "true"
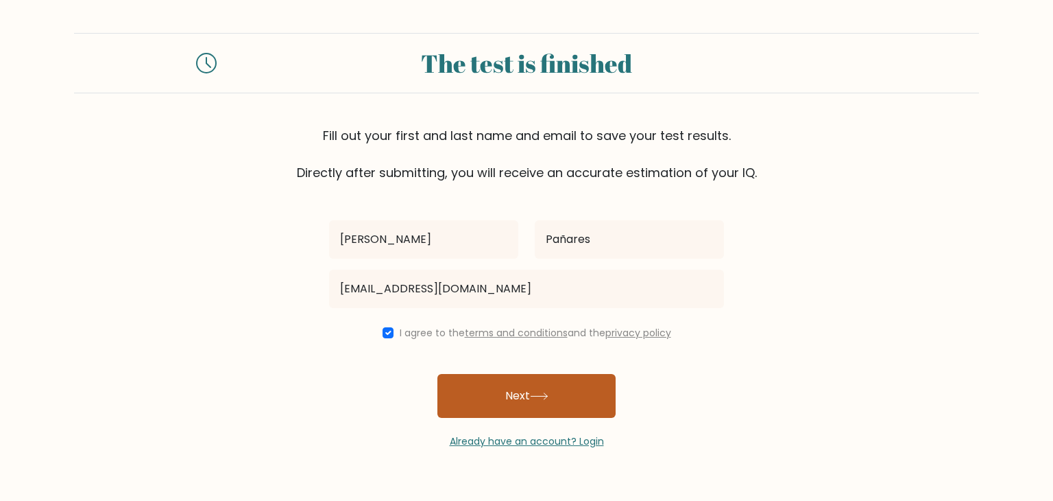
click at [516, 387] on button "Next" at bounding box center [527, 396] width 178 height 44
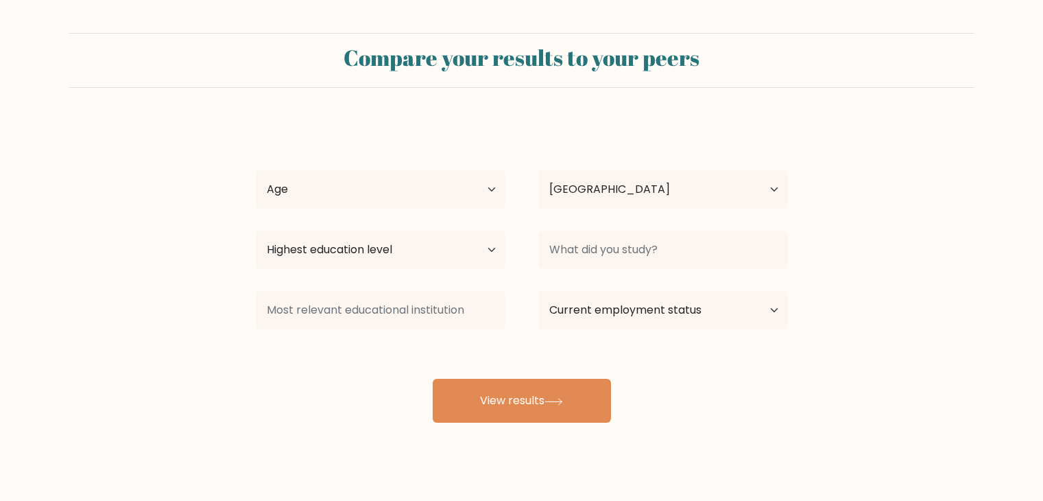
select select "PH"
click at [462, 179] on select "Age Under 18 years old 18-24 years old 25-34 years old 35-44 years old 45-54 ye…" at bounding box center [381, 189] width 250 height 38
select select "18_24"
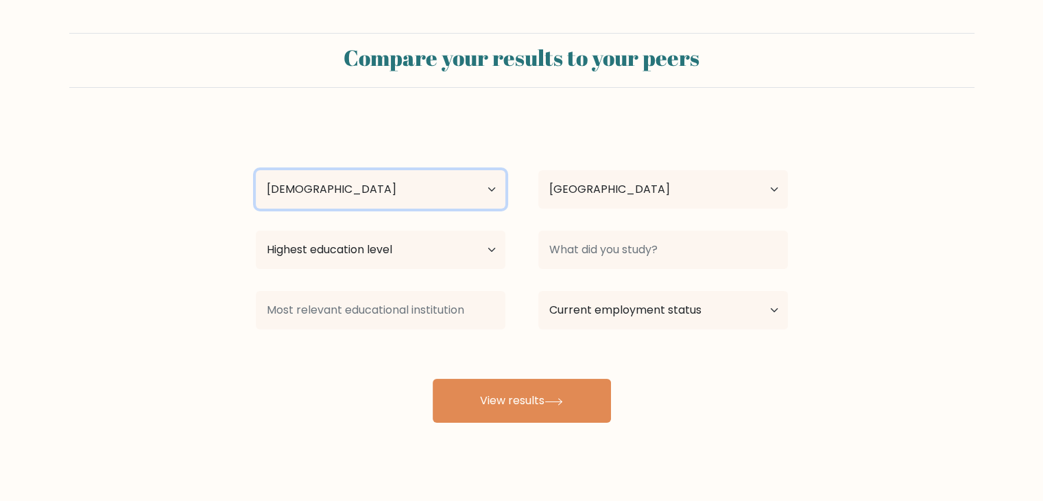
click at [256, 170] on select "Age Under 18 years old 18-24 years old 25-34 years old 35-44 years old 45-54 ye…" at bounding box center [381, 189] width 250 height 38
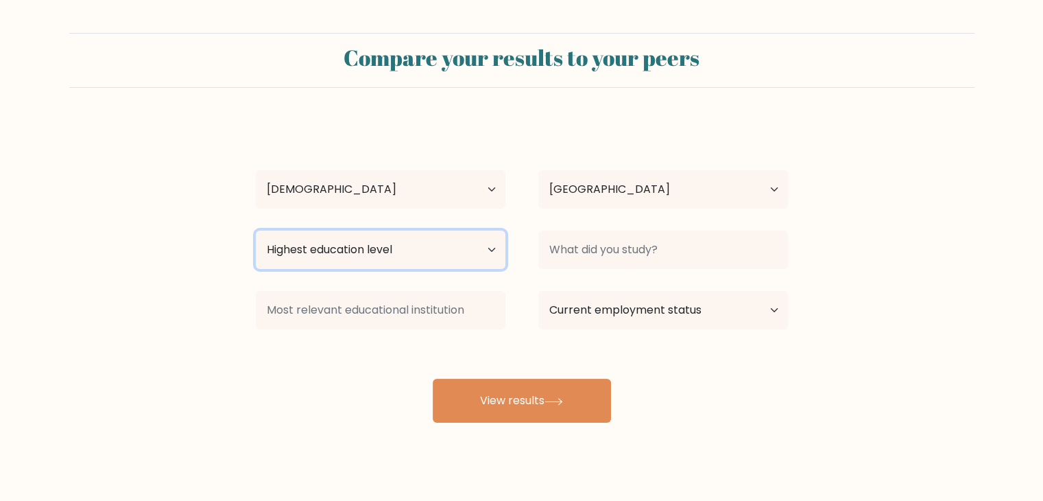
click at [435, 237] on select "Highest education level No schooling Primary Lower Secondary Upper Secondary Oc…" at bounding box center [381, 249] width 250 height 38
select select "upper_secondary"
click at [256, 230] on select "Highest education level No schooling Primary Lower Secondary Upper Secondary Oc…" at bounding box center [381, 249] width 250 height 38
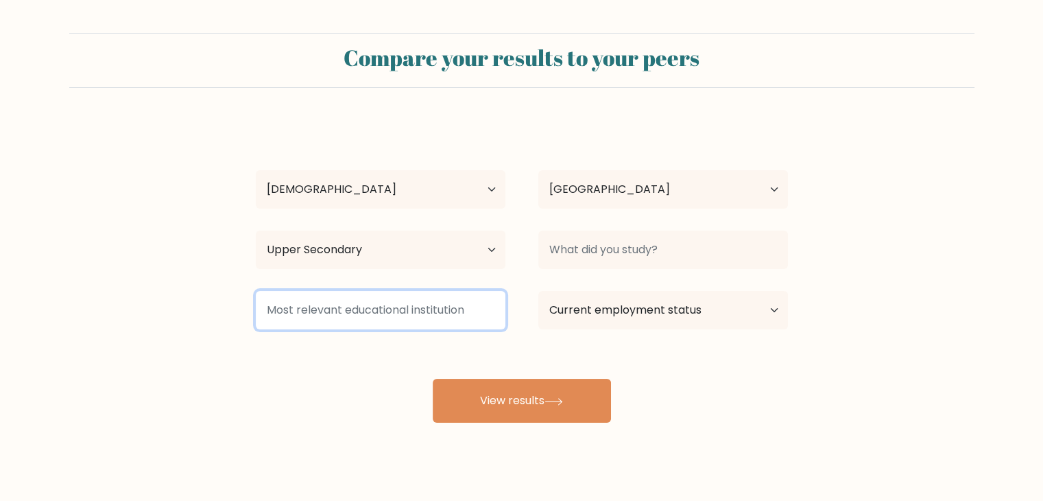
click at [458, 321] on input at bounding box center [381, 310] width 250 height 38
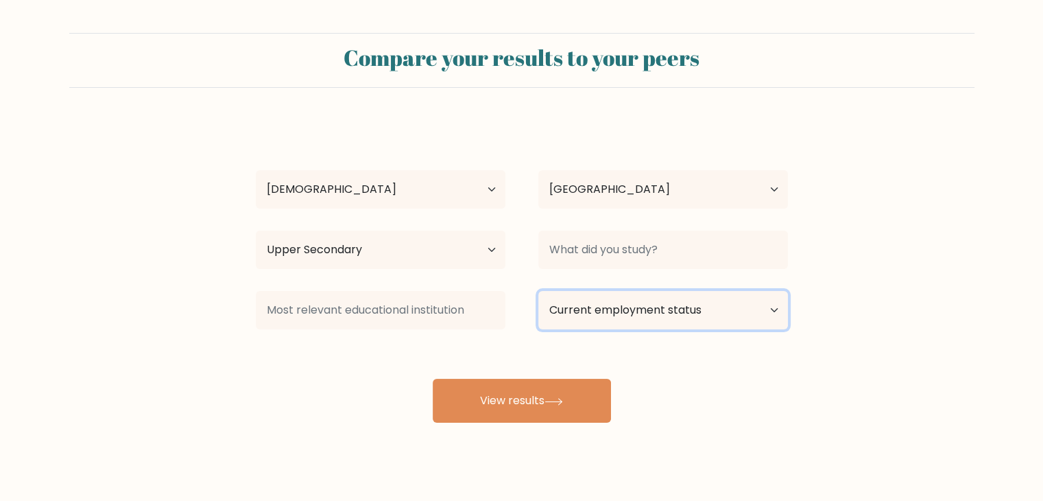
click at [595, 309] on select "Current employment status Employed Student Retired Other / prefer not to answer" at bounding box center [663, 310] width 250 height 38
select select "student"
click at [538, 291] on select "Current employment status Employed Student Retired Other / prefer not to answer" at bounding box center [663, 310] width 250 height 38
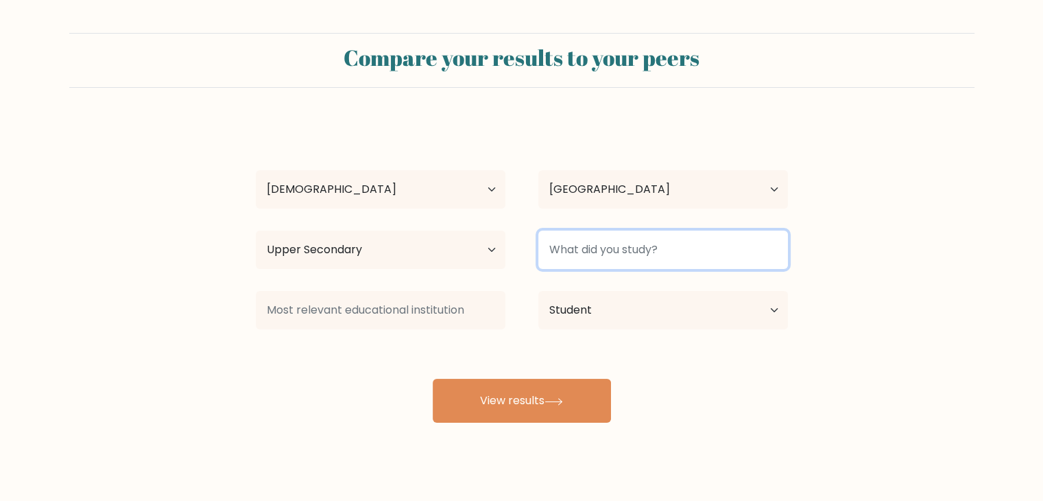
click at [658, 241] on input at bounding box center [663, 249] width 250 height 38
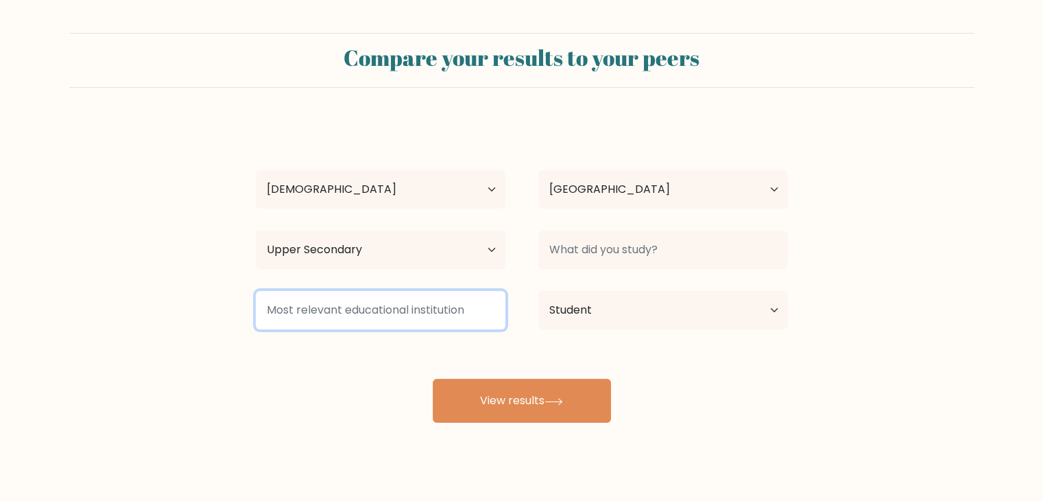
click at [460, 309] on input at bounding box center [381, 310] width 250 height 38
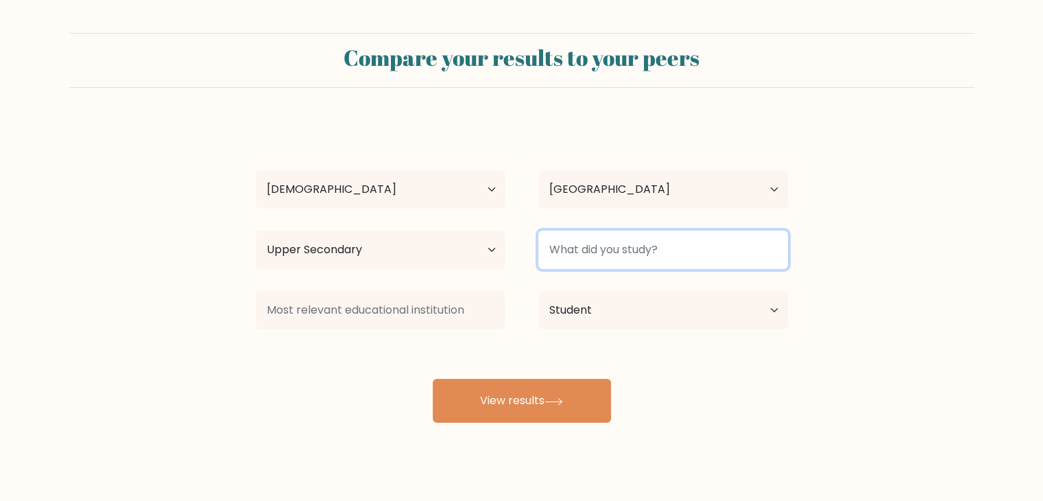
click at [585, 246] on input at bounding box center [663, 249] width 250 height 38
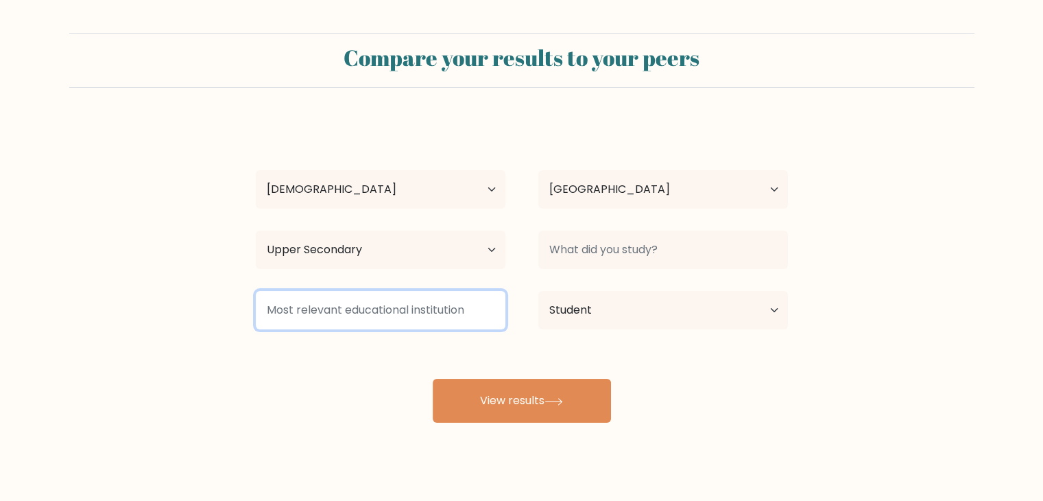
click at [444, 316] on input at bounding box center [381, 310] width 250 height 38
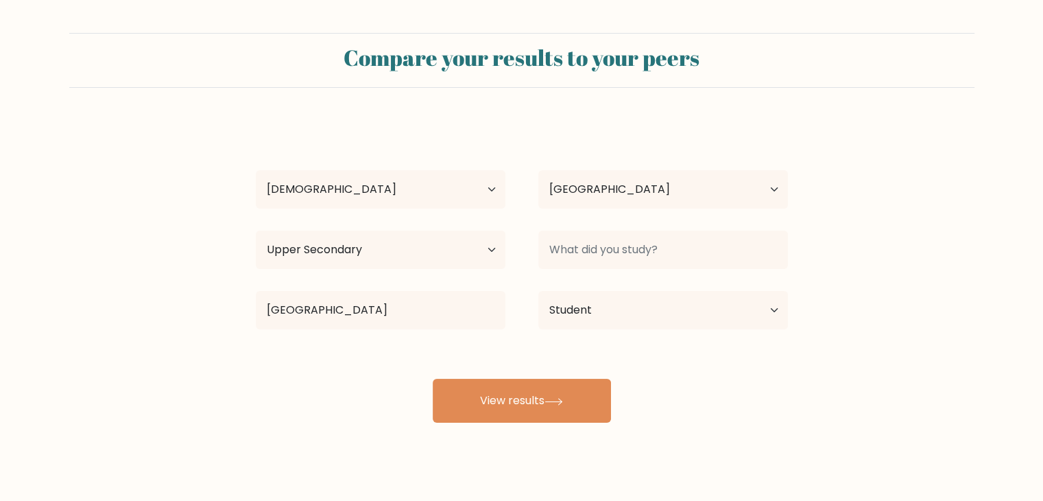
click at [433, 350] on div "Deneb Jan Arvin Pañares Age Under 18 years old 18-24 years old 25-34 years old …" at bounding box center [522, 272] width 549 height 302
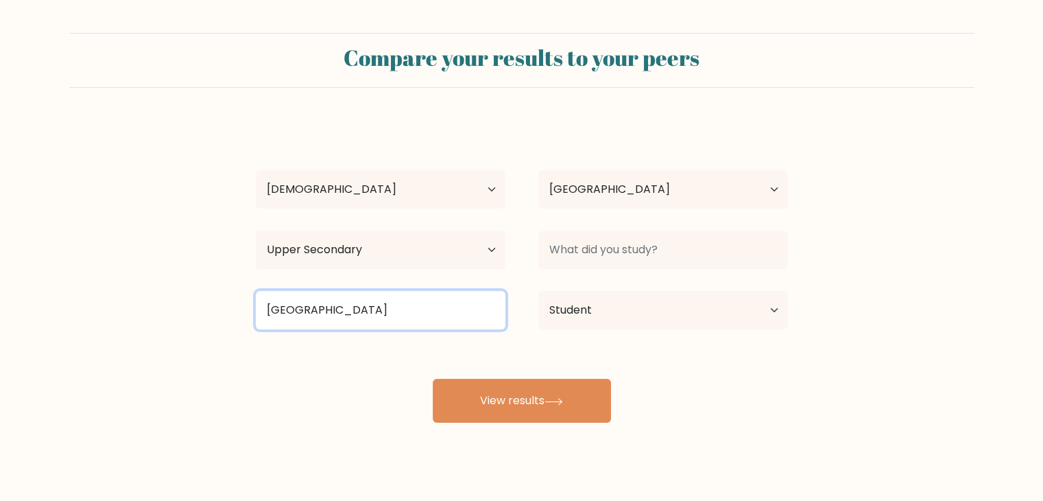
click at [447, 304] on input "Polytechnic University of the Phili" at bounding box center [381, 310] width 250 height 38
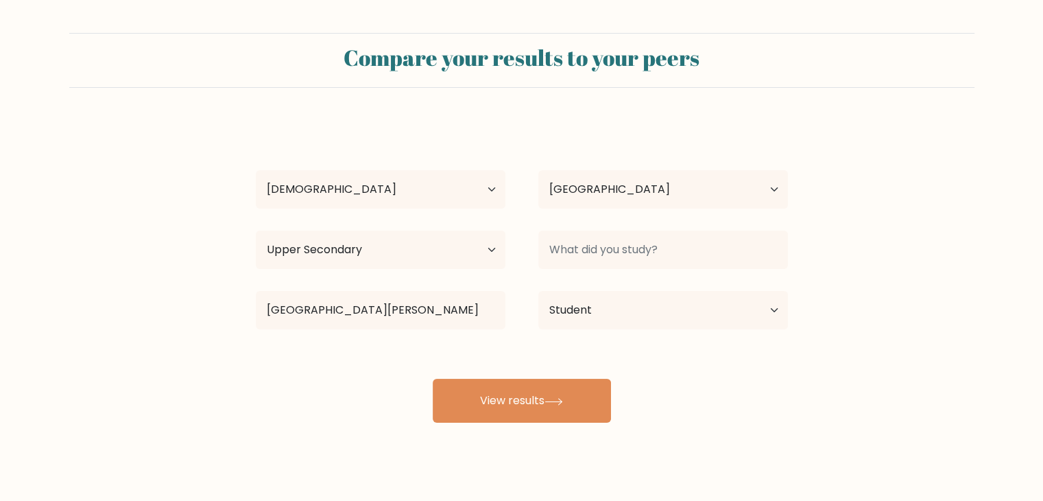
click at [440, 348] on div "Deneb Jan Arvin Pañares Age Under 18 years old 18-24 years old 25-34 years old …" at bounding box center [522, 272] width 549 height 302
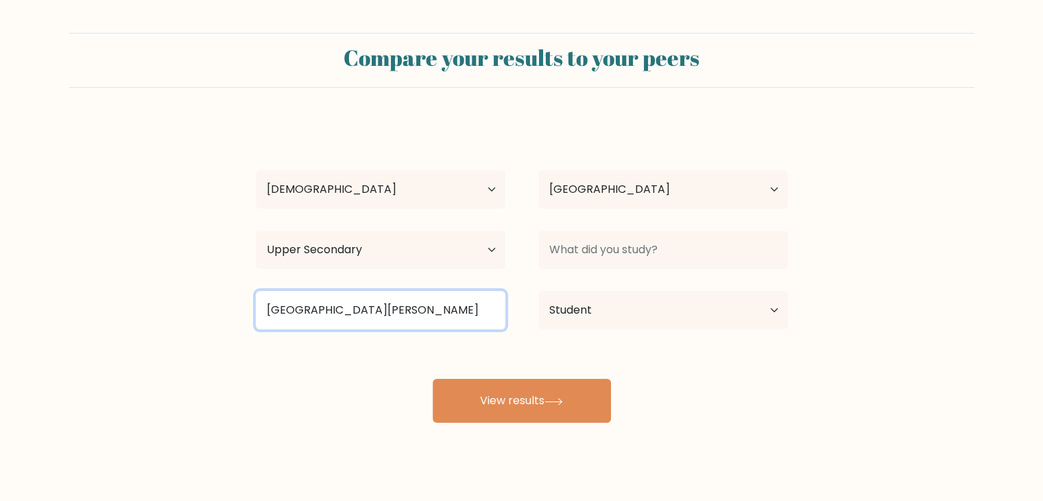
click at [454, 319] on input "Polytechnic University of the Philip" at bounding box center [381, 310] width 250 height 38
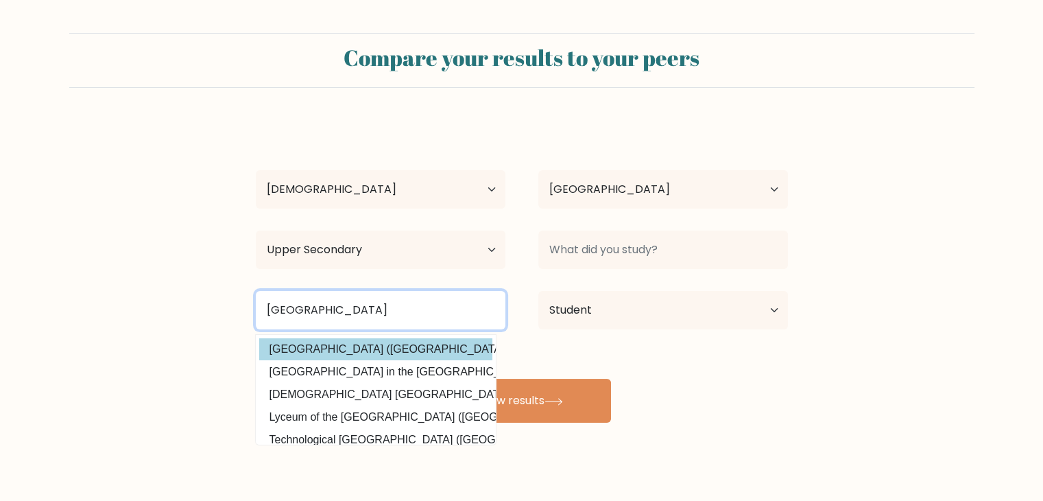
type input "Polytechnic University of the Philippines"
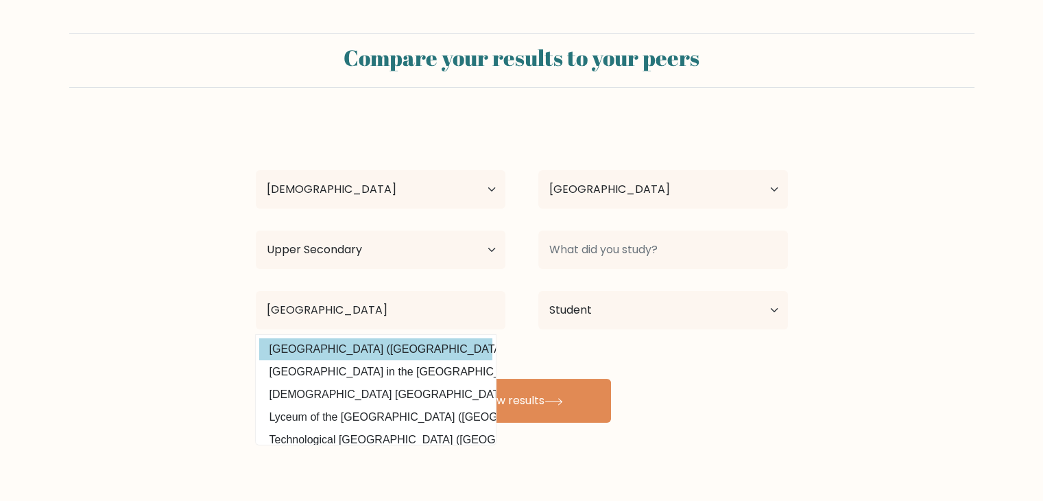
click at [438, 346] on div "Deneb Jan Arvin Pañares Age Under 18 years old 18-24 years old 25-34 years old …" at bounding box center [522, 272] width 549 height 302
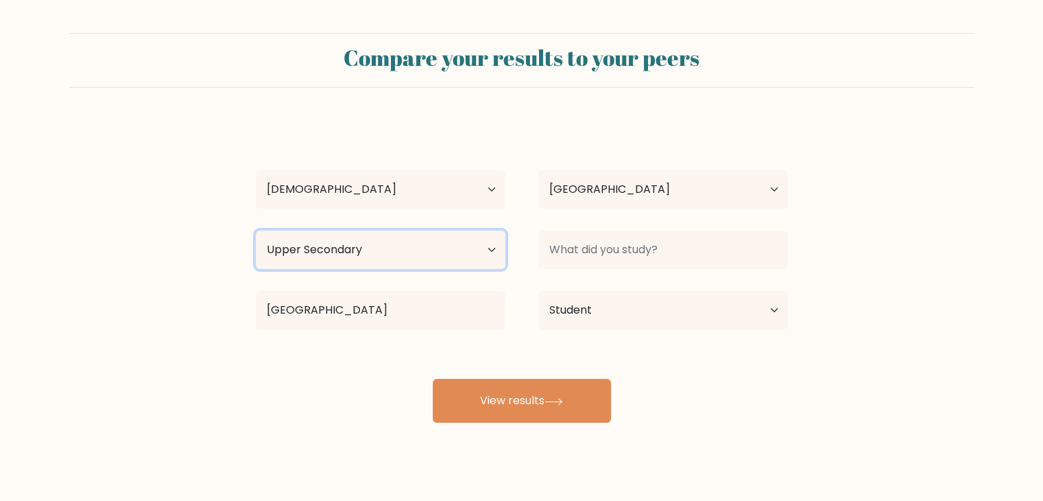
click at [397, 245] on select "Highest education level No schooling Primary Lower Secondary Upper Secondary Oc…" at bounding box center [381, 249] width 250 height 38
click at [256, 230] on select "Highest education level No schooling Primary Lower Secondary Upper Secondary Oc…" at bounding box center [381, 249] width 250 height 38
click at [491, 244] on select "Highest education level No schooling Primary Lower Secondary Upper Secondary Oc…" at bounding box center [381, 249] width 250 height 38
click at [256, 230] on select "Highest education level No schooling Primary Lower Secondary Upper Secondary Oc…" at bounding box center [381, 249] width 250 height 38
click at [492, 227] on div "Highest education level No schooling Primary Lower Secondary Upper Secondary Oc…" at bounding box center [380, 249] width 283 height 49
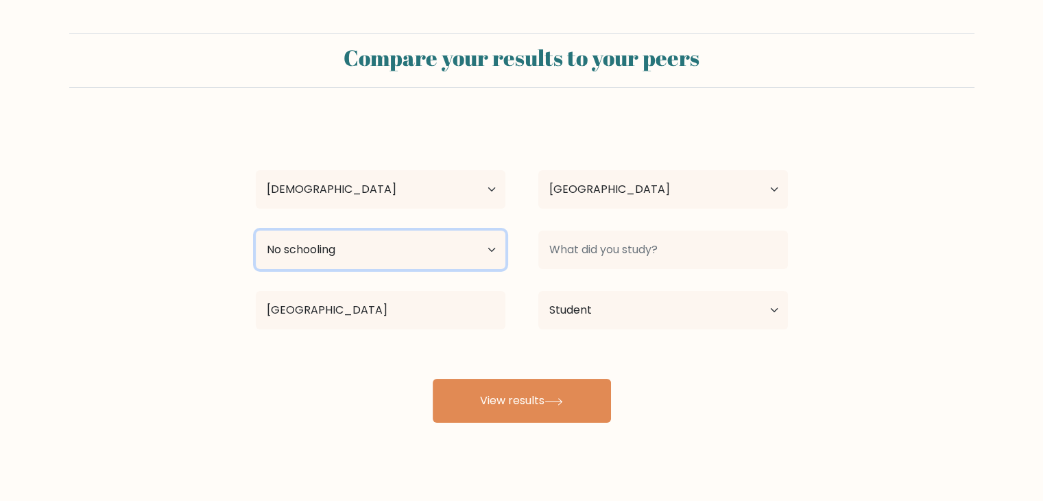
click at [481, 244] on select "Highest education level No schooling Primary Lower Secondary Upper Secondary Oc…" at bounding box center [381, 249] width 250 height 38
click at [256, 230] on select "Highest education level No schooling Primary Lower Secondary Upper Secondary Oc…" at bounding box center [381, 249] width 250 height 38
click at [477, 266] on select "Highest education level No schooling Primary Lower Secondary Upper Secondary Oc…" at bounding box center [381, 249] width 250 height 38
select select "upper_secondary"
click at [256, 230] on select "Highest education level No schooling Primary Lower Secondary Upper Secondary Oc…" at bounding box center [381, 249] width 250 height 38
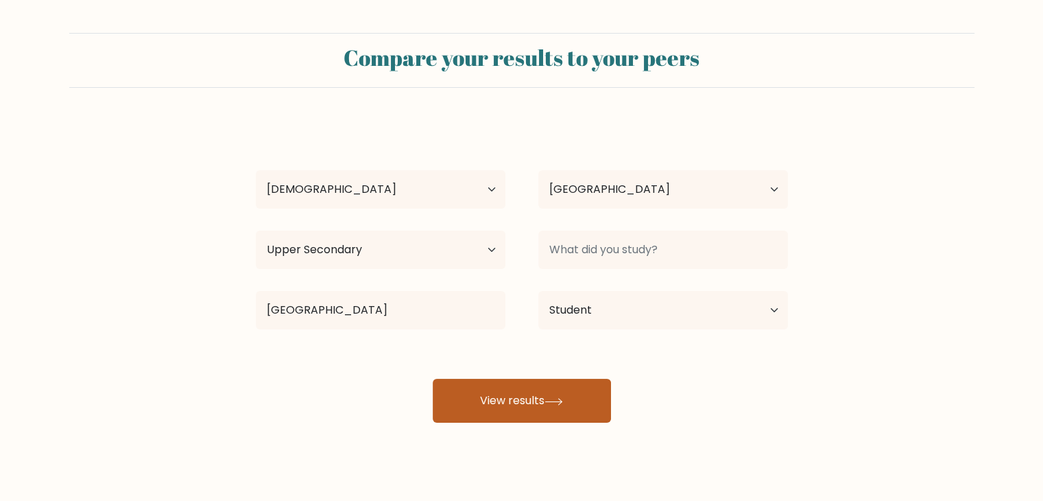
click at [506, 385] on button "View results" at bounding box center [522, 401] width 178 height 44
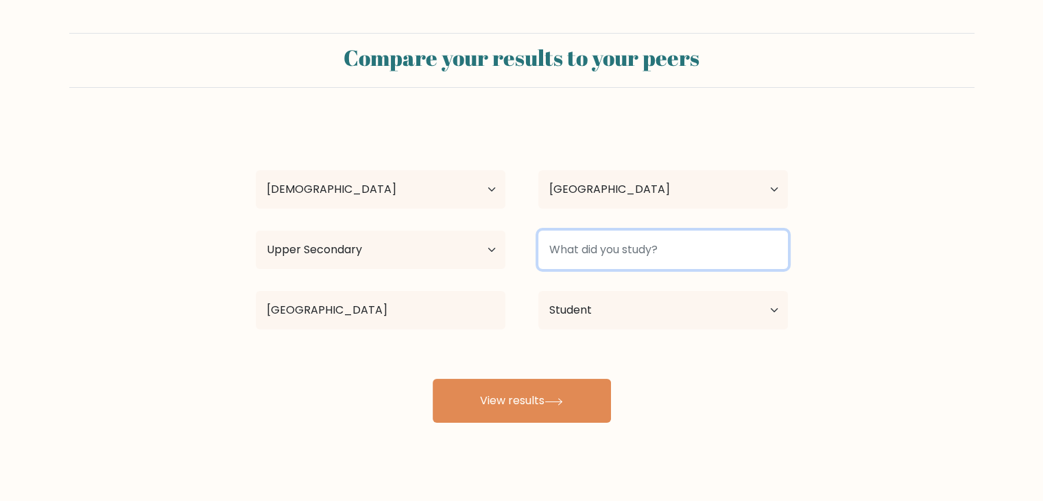
click at [656, 257] on input at bounding box center [663, 249] width 250 height 38
type input "Information Technology"
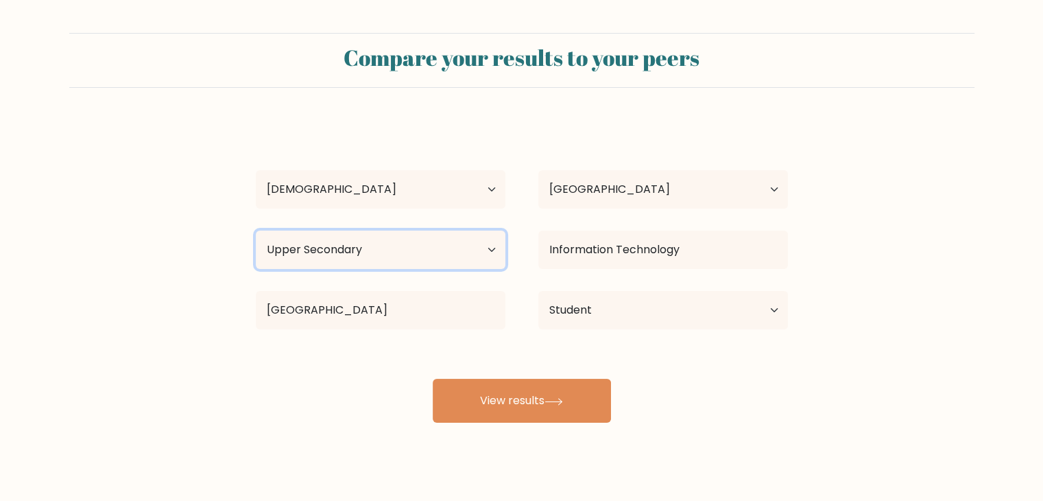
click at [420, 253] on select "Highest education level No schooling Primary Lower Secondary Upper Secondary Oc…" at bounding box center [381, 249] width 250 height 38
select select "bachelors_degree"
click at [256, 230] on select "Highest education level No schooling Primary Lower Secondary Upper Secondary Oc…" at bounding box center [381, 249] width 250 height 38
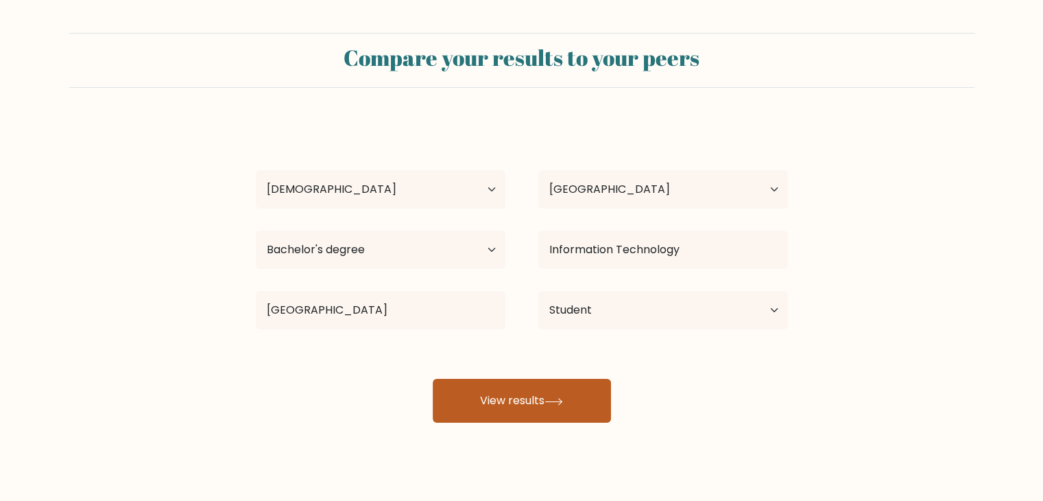
click at [493, 401] on button "View results" at bounding box center [522, 401] width 178 height 44
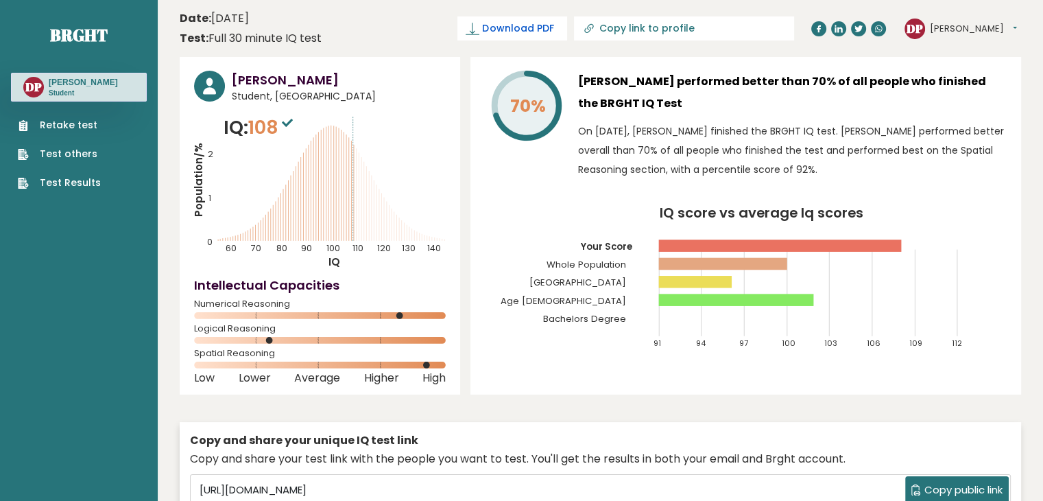
click at [553, 25] on span "Download PDF" at bounding box center [517, 28] width 71 height 14
click at [475, 7] on header "Date: [DATE] Test: Full 30 minute IQ test Download PDF Downloading... Downloadi…" at bounding box center [601, 28] width 842 height 43
